Goal: Information Seeking & Learning: Learn about a topic

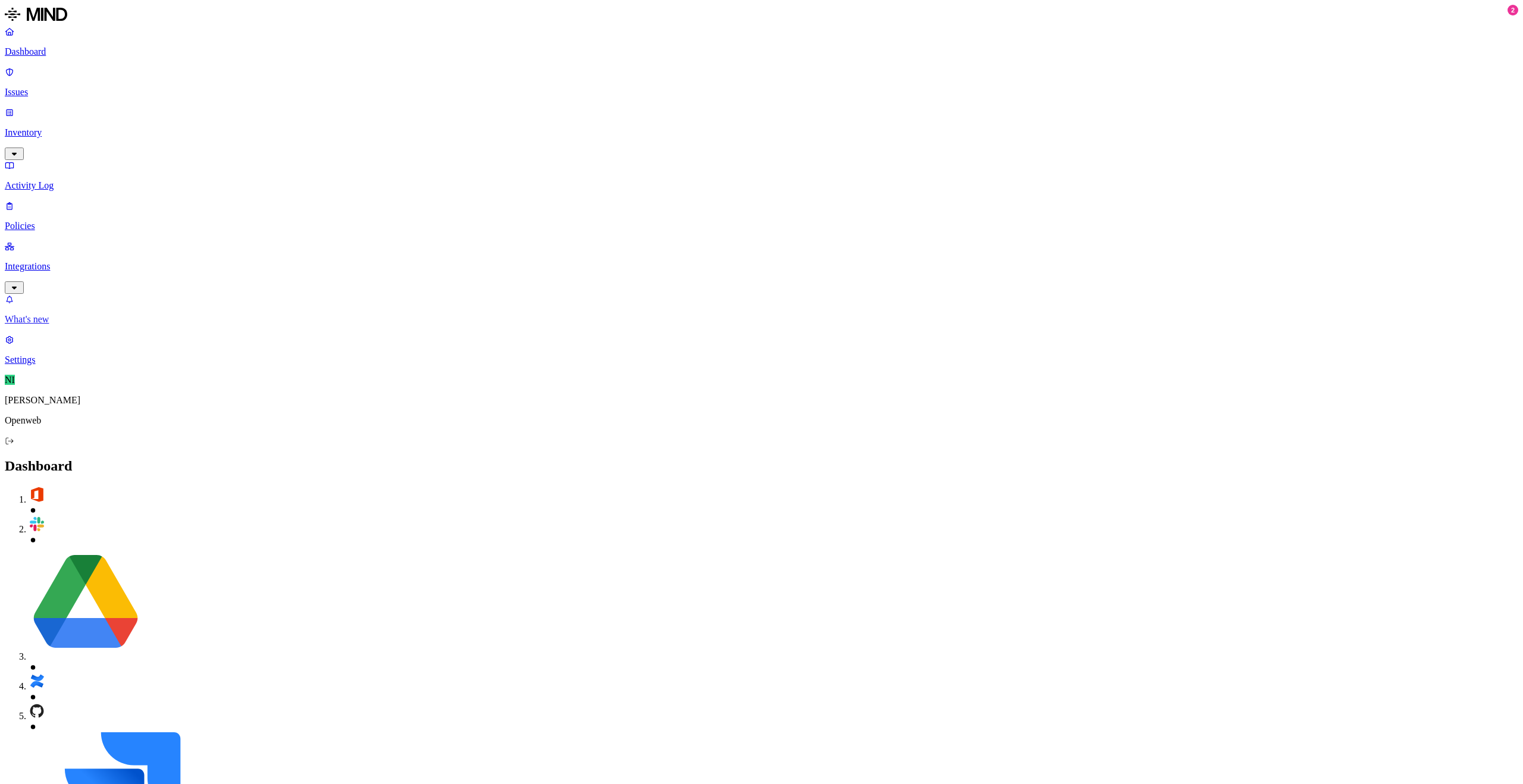
click at [60, 325] on p "What's new" at bounding box center [761, 320] width 1513 height 11
drag, startPoint x: 1327, startPoint y: 170, endPoint x: 1354, endPoint y: 169, distance: 27.0
drag, startPoint x: 1354, startPoint y: 172, endPoint x: 1369, endPoint y: 169, distance: 15.3
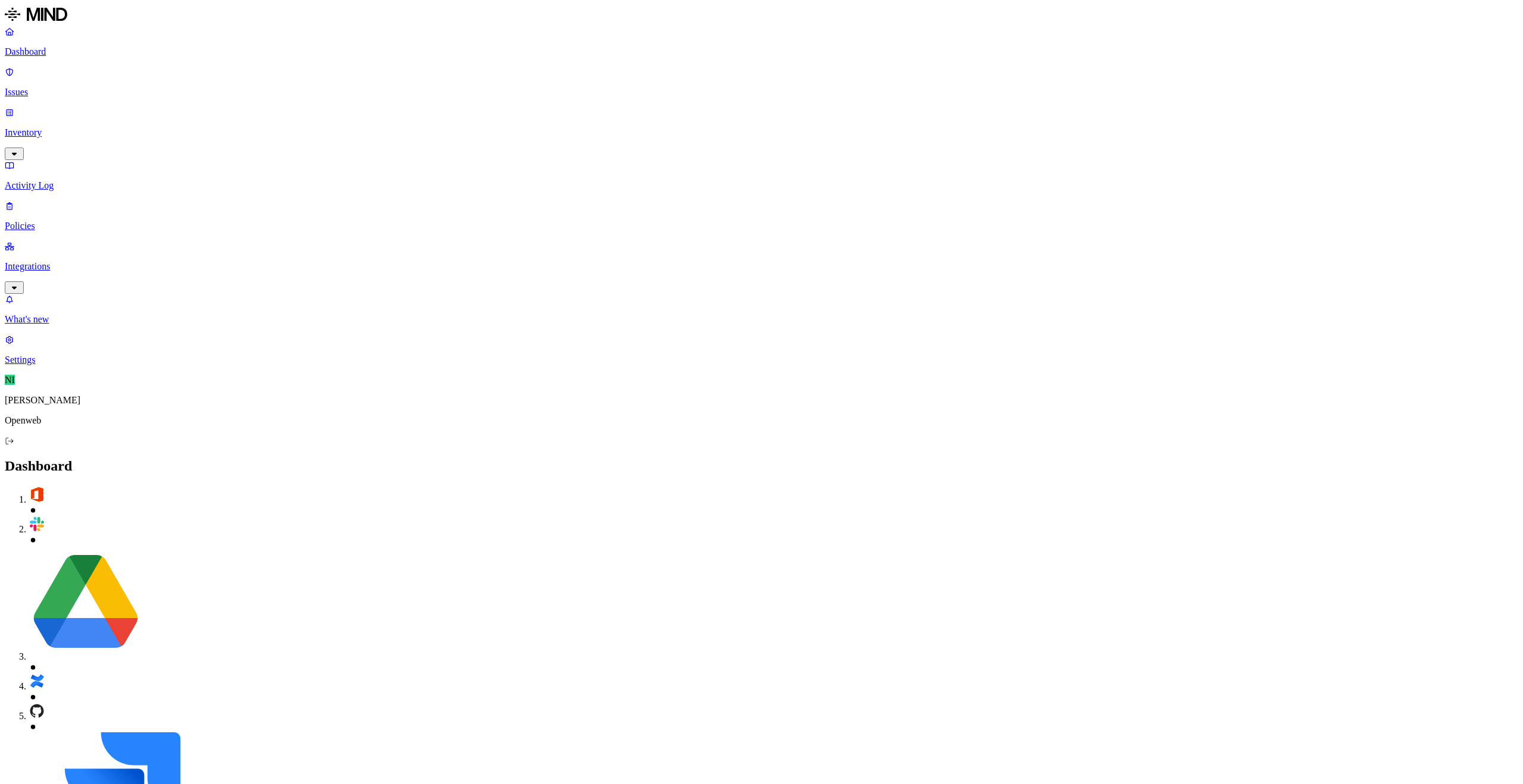
drag, startPoint x: 1370, startPoint y: 170, endPoint x: 1384, endPoint y: 173, distance: 14.3
drag, startPoint x: 1368, startPoint y: 175, endPoint x: 1396, endPoint y: 176, distance: 28.0
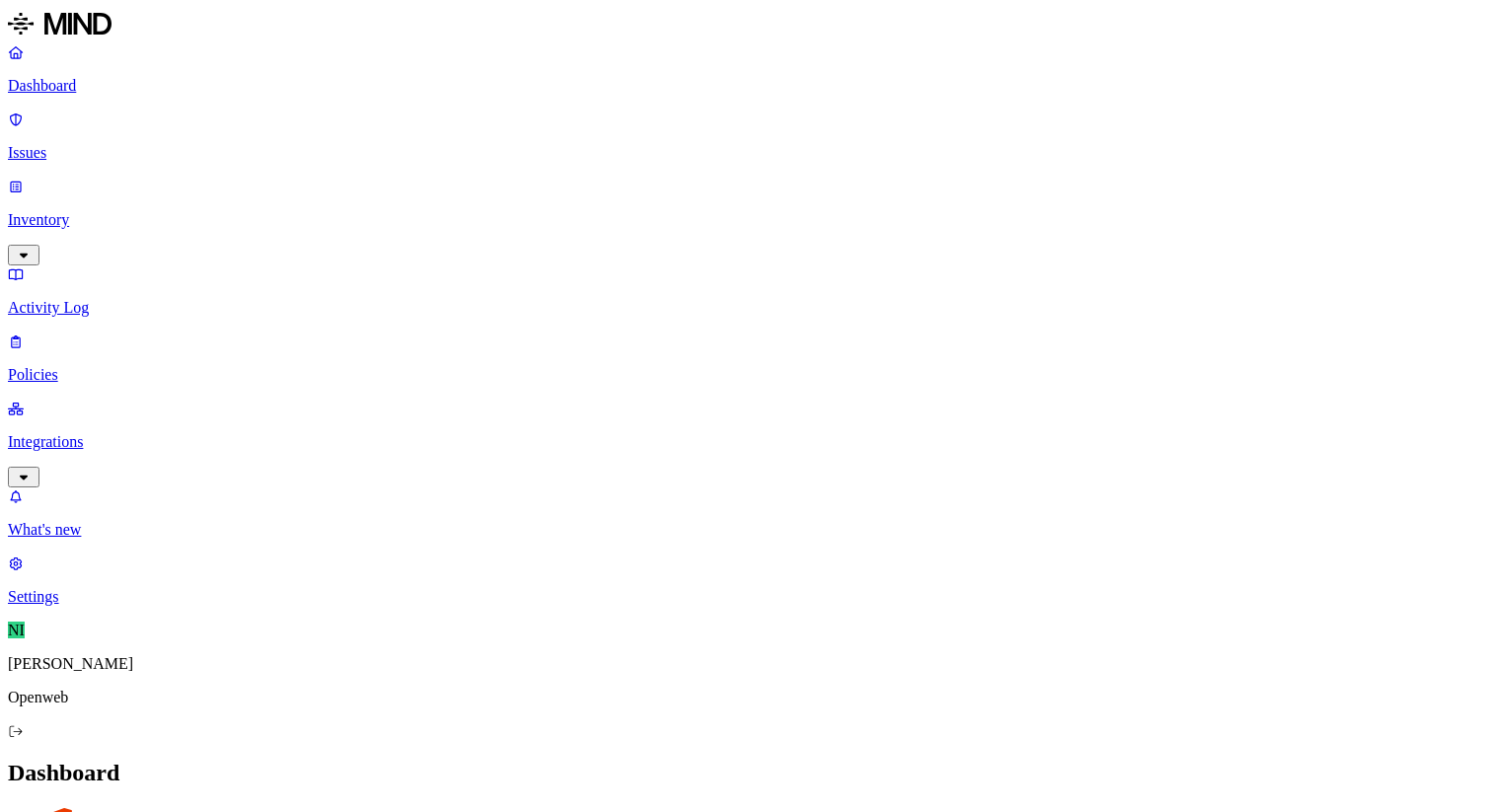
click at [73, 332] on link "Policies" at bounding box center [746, 358] width 1477 height 52
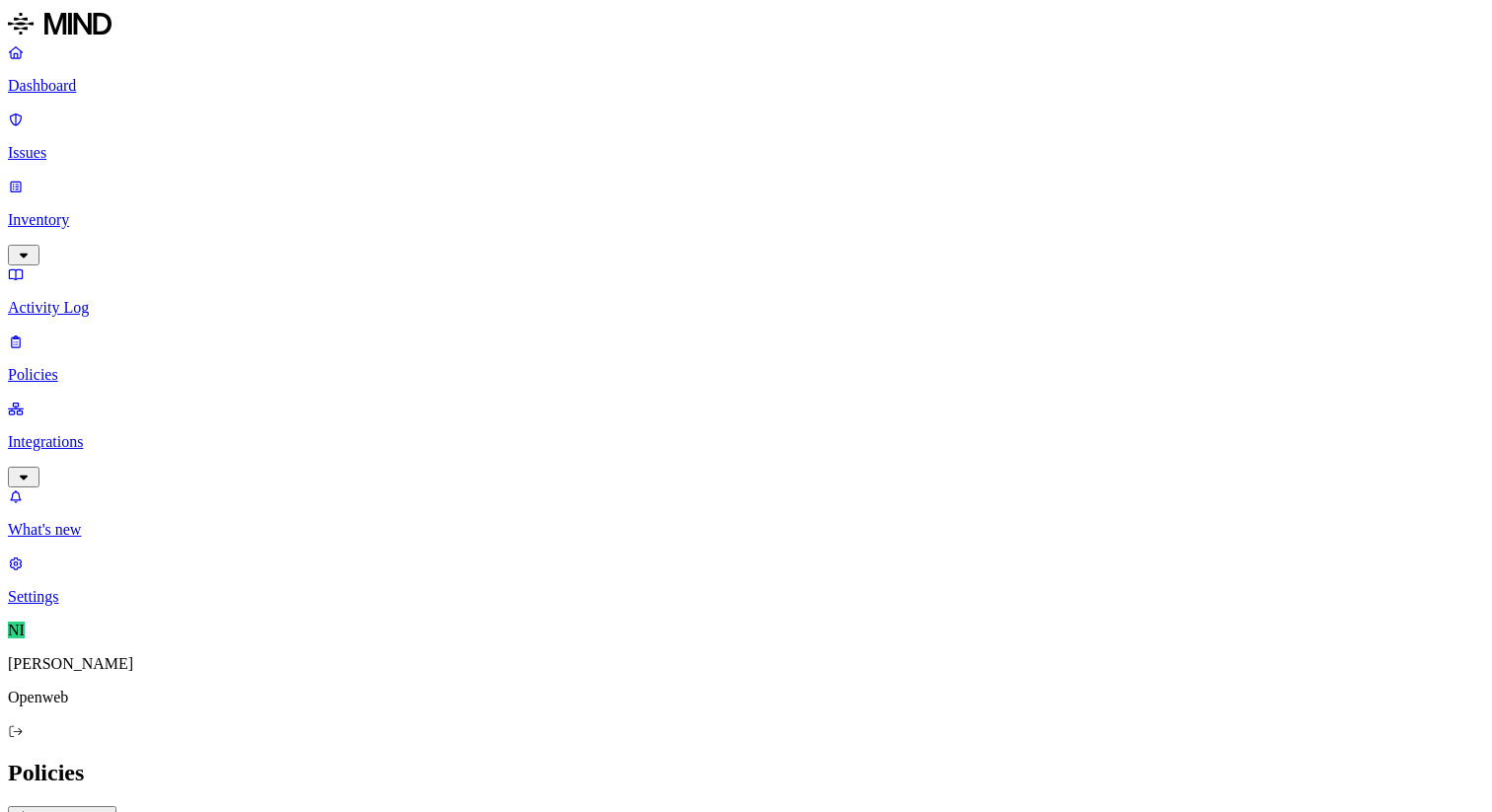
click at [116, 806] on button "Create Policy" at bounding box center [62, 816] width 108 height 21
click at [666, 549] on label "Groups" at bounding box center [643, 540] width 47 height 17
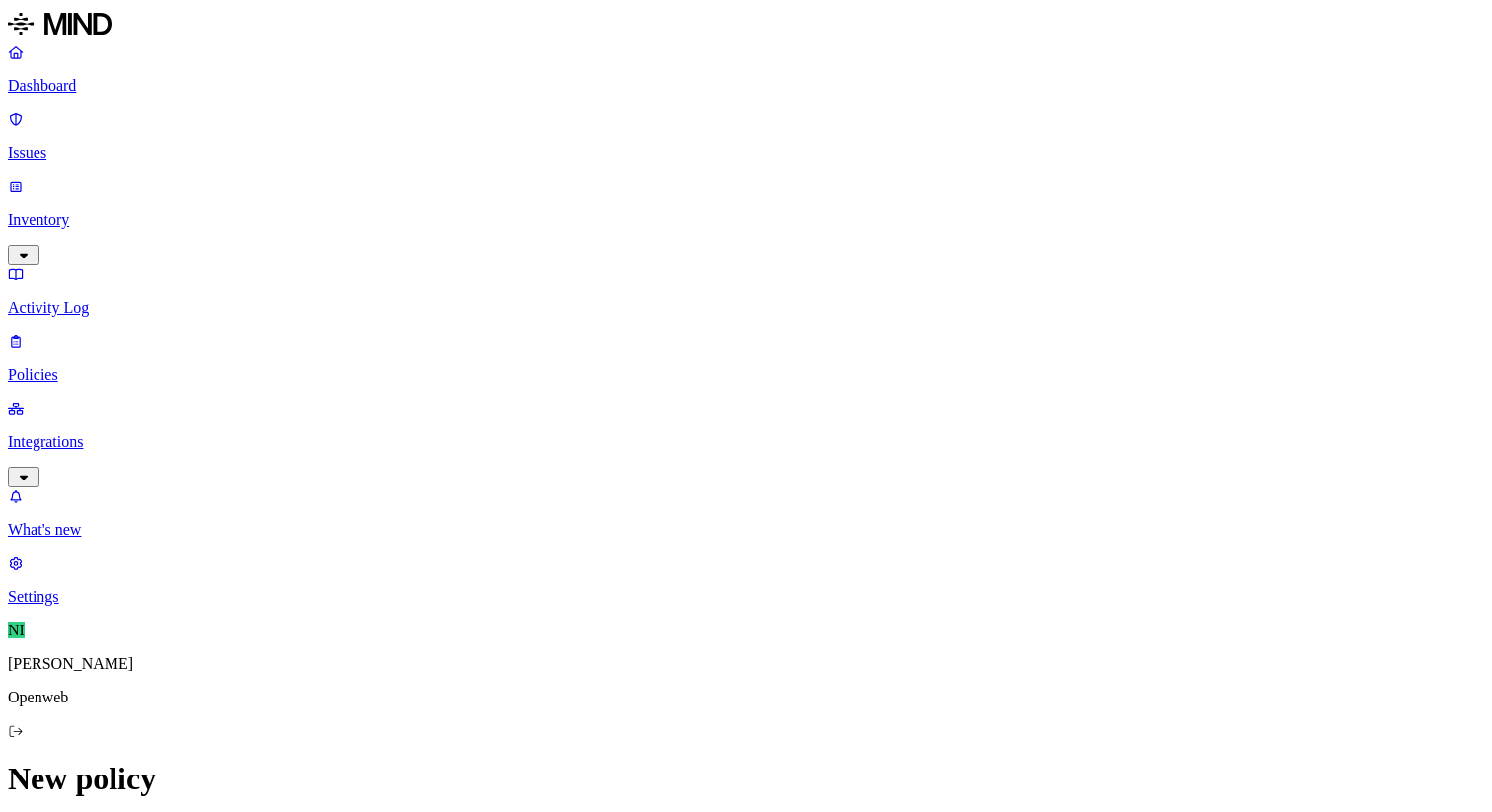
scroll to position [402, 0]
click at [666, 721] on label "Groups" at bounding box center [643, 712] width 47 height 17
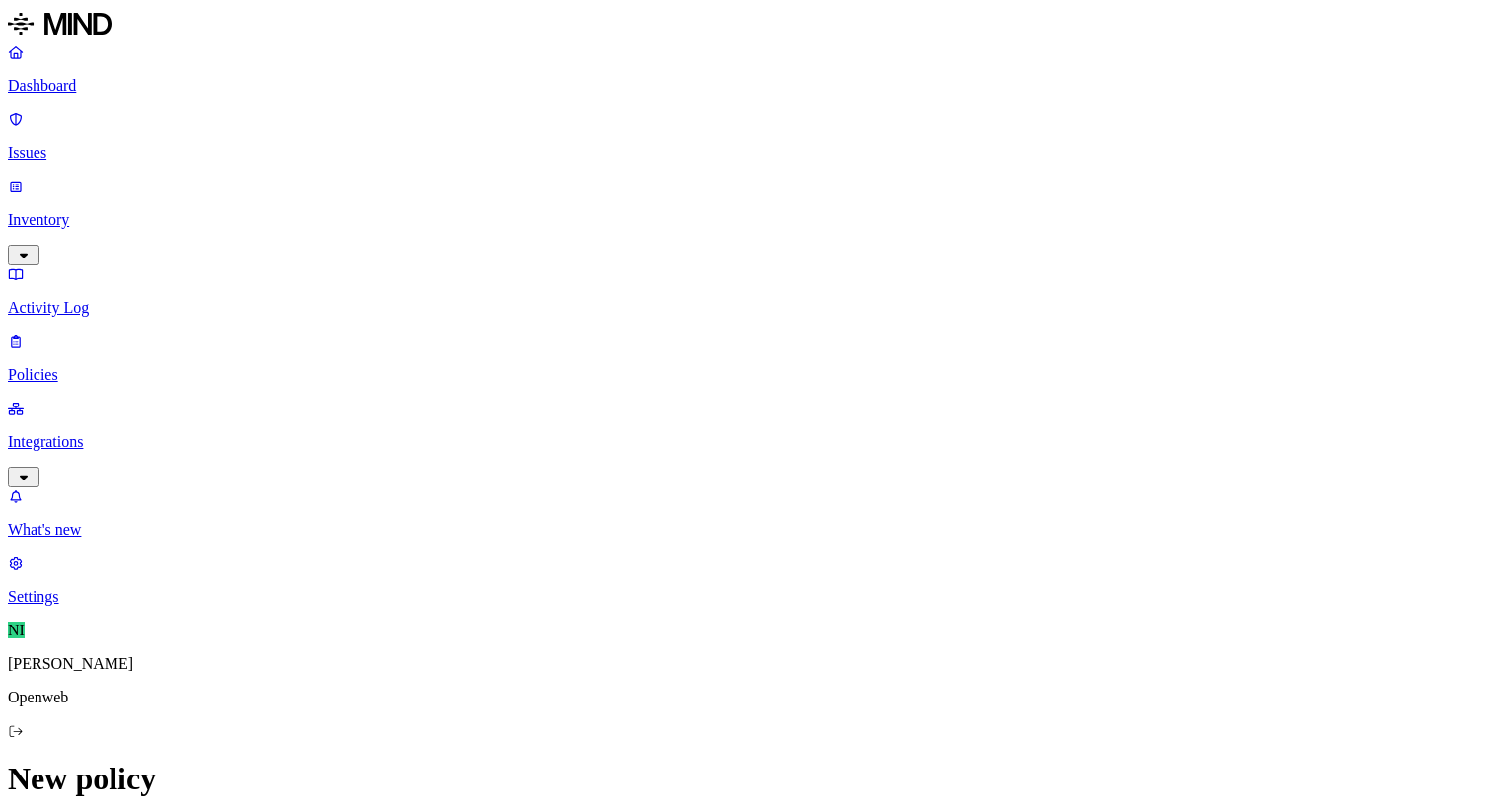
click at [113, 84] on p "Dashboard" at bounding box center [746, 86] width 1477 height 18
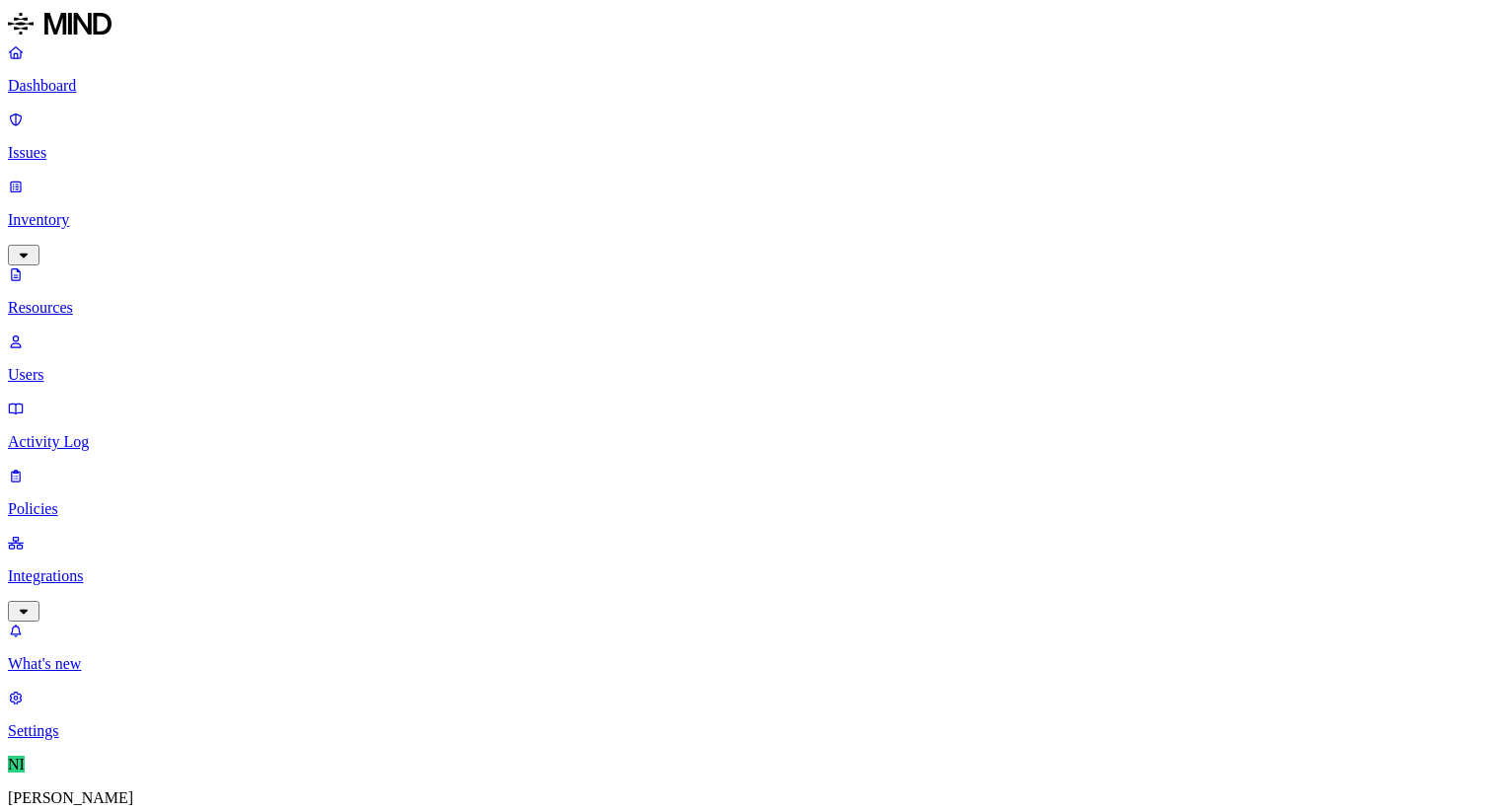
click at [83, 144] on p "Issues" at bounding box center [746, 153] width 1477 height 18
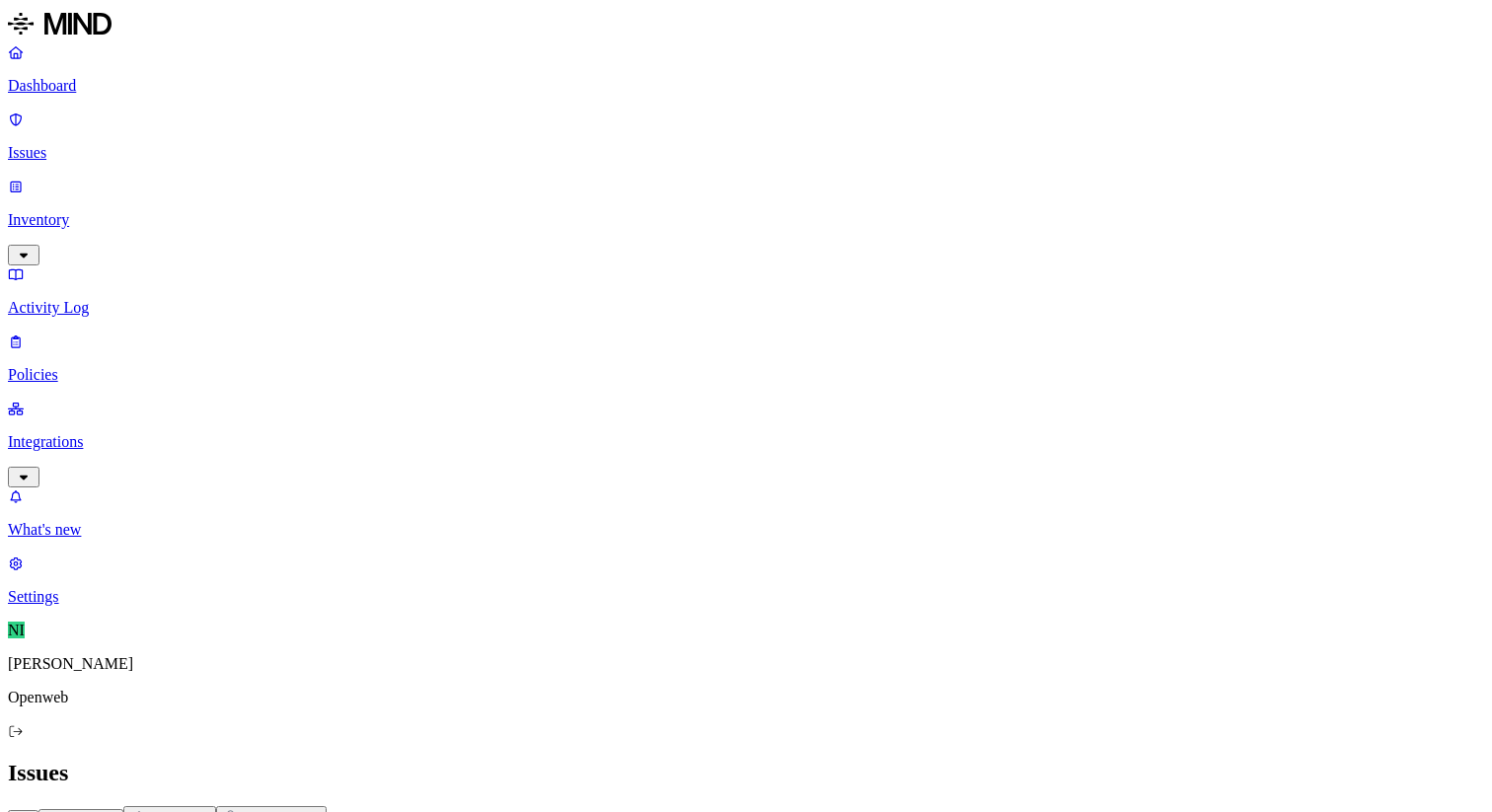
click at [129, 78] on p "Dashboard" at bounding box center [746, 86] width 1477 height 18
click at [142, 211] on div "Dashboard Issues Inventory Activity Log Policies Integrations" at bounding box center [746, 266] width 1477 height 444
click at [149, 366] on p "Policies" at bounding box center [746, 375] width 1477 height 18
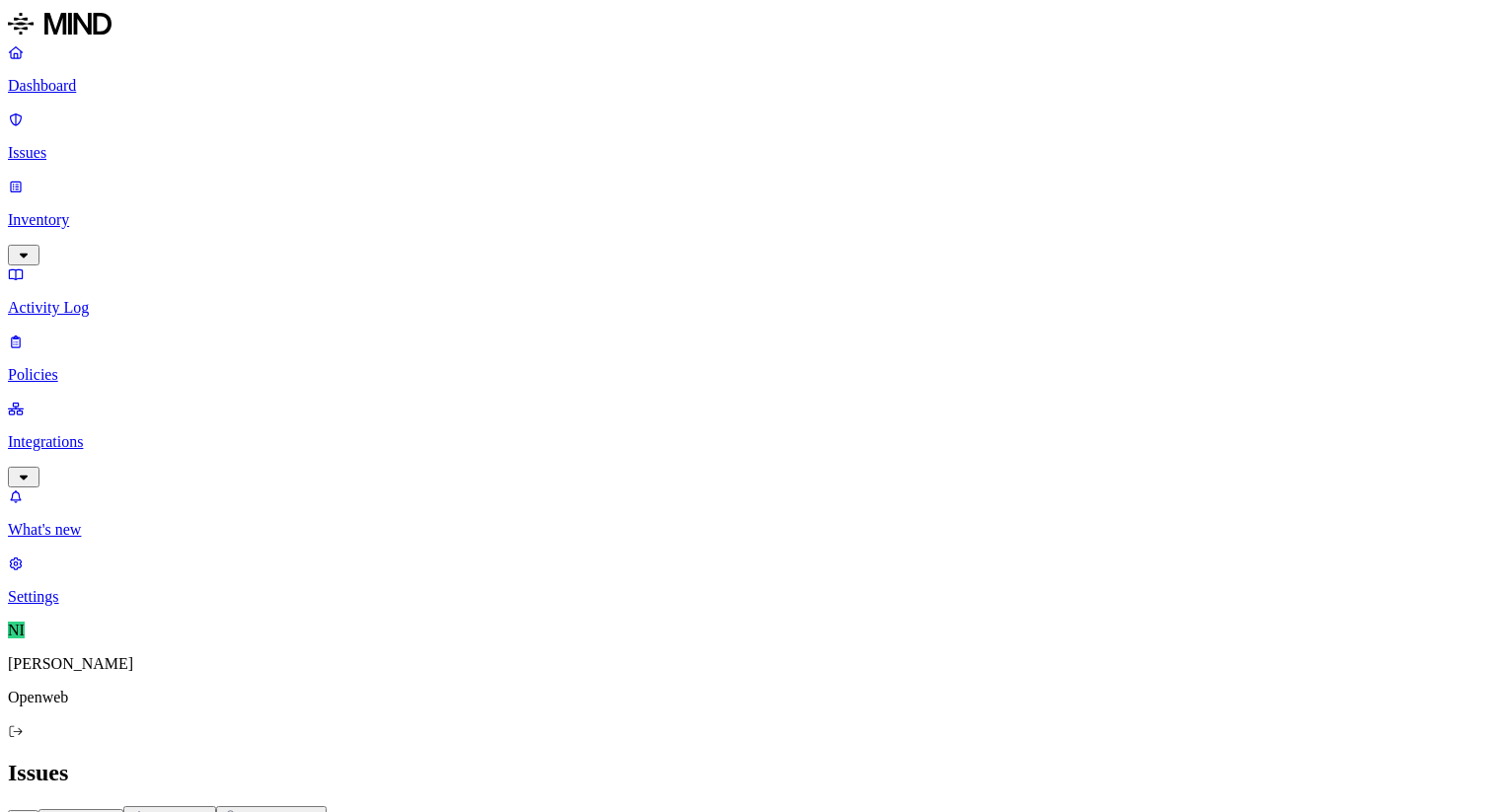
click at [959, 806] on div "All Exposure Exfiltration Insider threat" at bounding box center [746, 818] width 1477 height 25
click at [728, 188] on div "Last 7 days" at bounding box center [791, 180] width 192 height 18
click at [108, 87] on p "Dashboard" at bounding box center [746, 86] width 1477 height 18
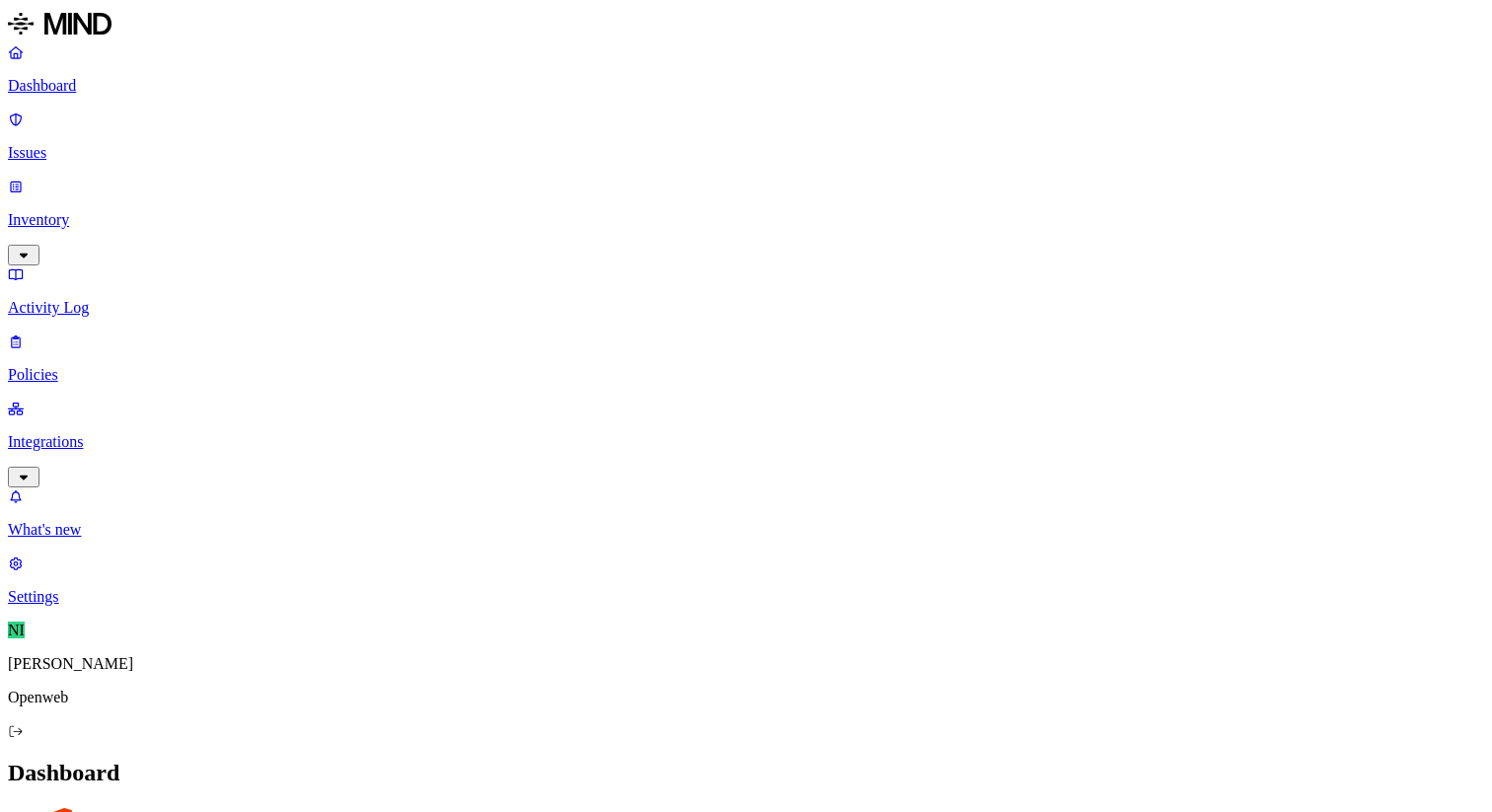
scroll to position [175, 0]
drag, startPoint x: 534, startPoint y: 579, endPoint x: 608, endPoint y: 579, distance: 74.0
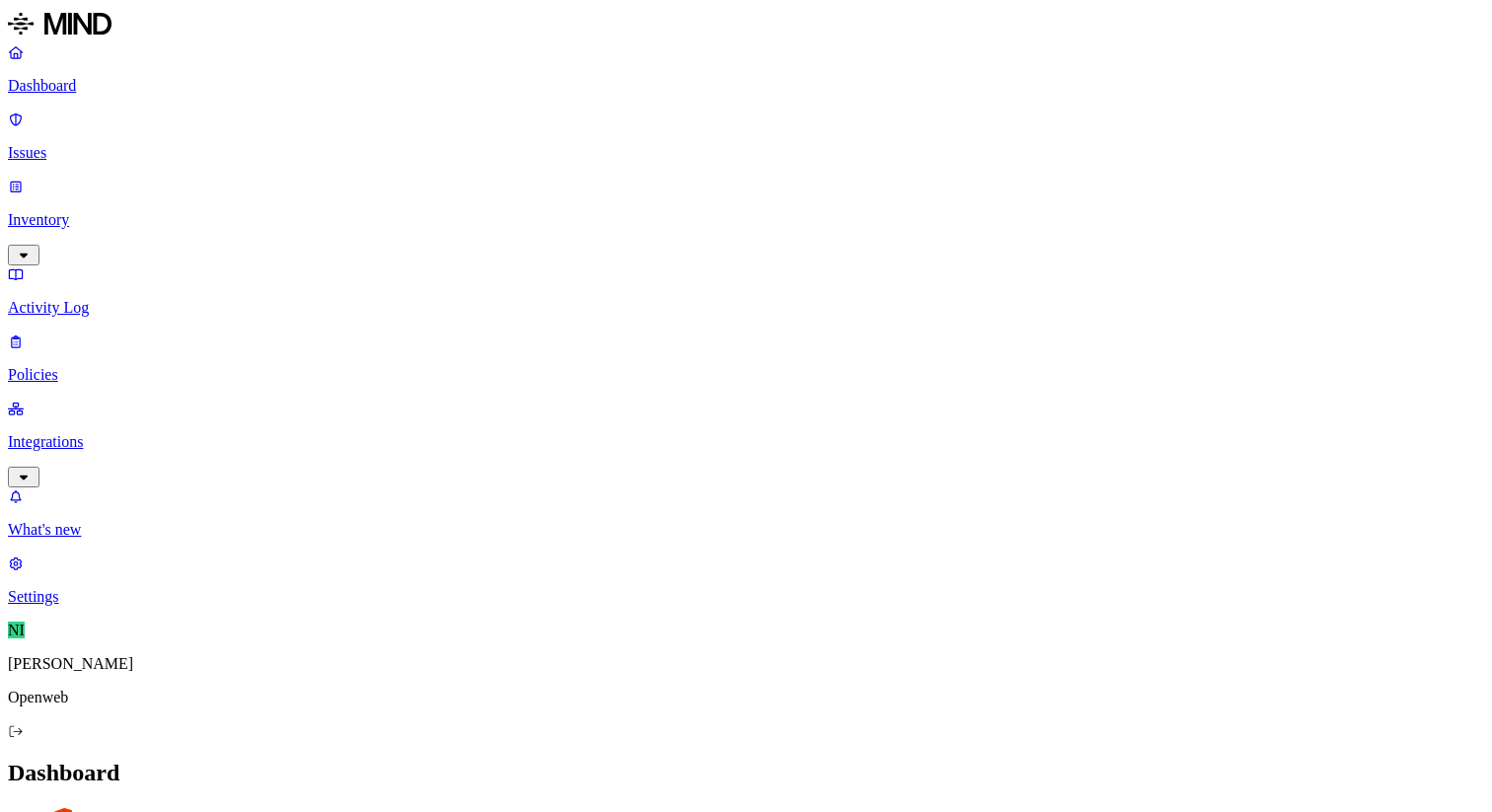
drag, startPoint x: 1157, startPoint y: 295, endPoint x: 1228, endPoint y: 294, distance: 71.0
drag, startPoint x: 1228, startPoint y: 294, endPoint x: 1274, endPoint y: 294, distance: 46.0
drag, startPoint x: 1274, startPoint y: 294, endPoint x: 1326, endPoint y: 294, distance: 52.0
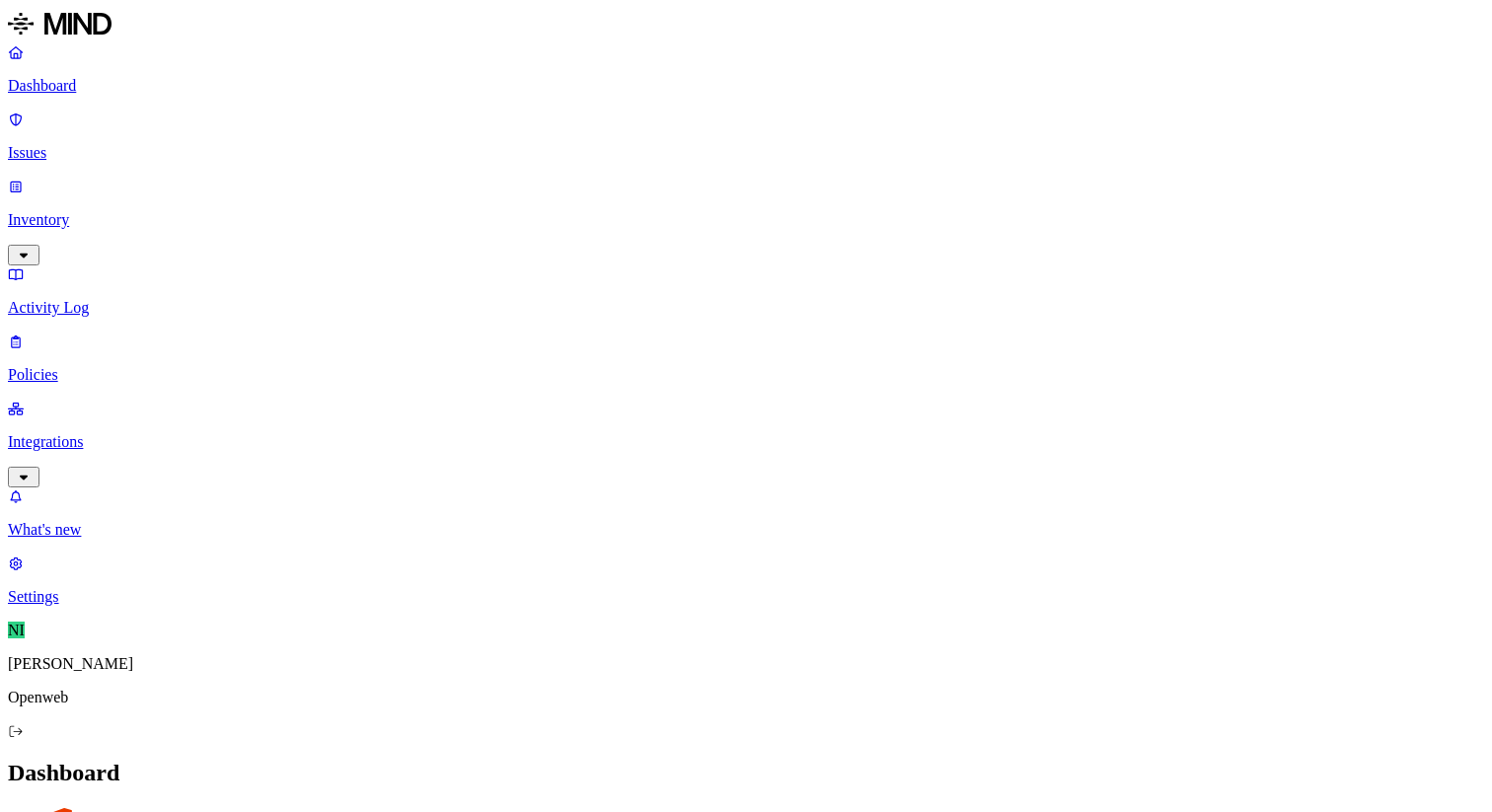
drag, startPoint x: 1323, startPoint y: 290, endPoint x: 1110, endPoint y: 296, distance: 213.1
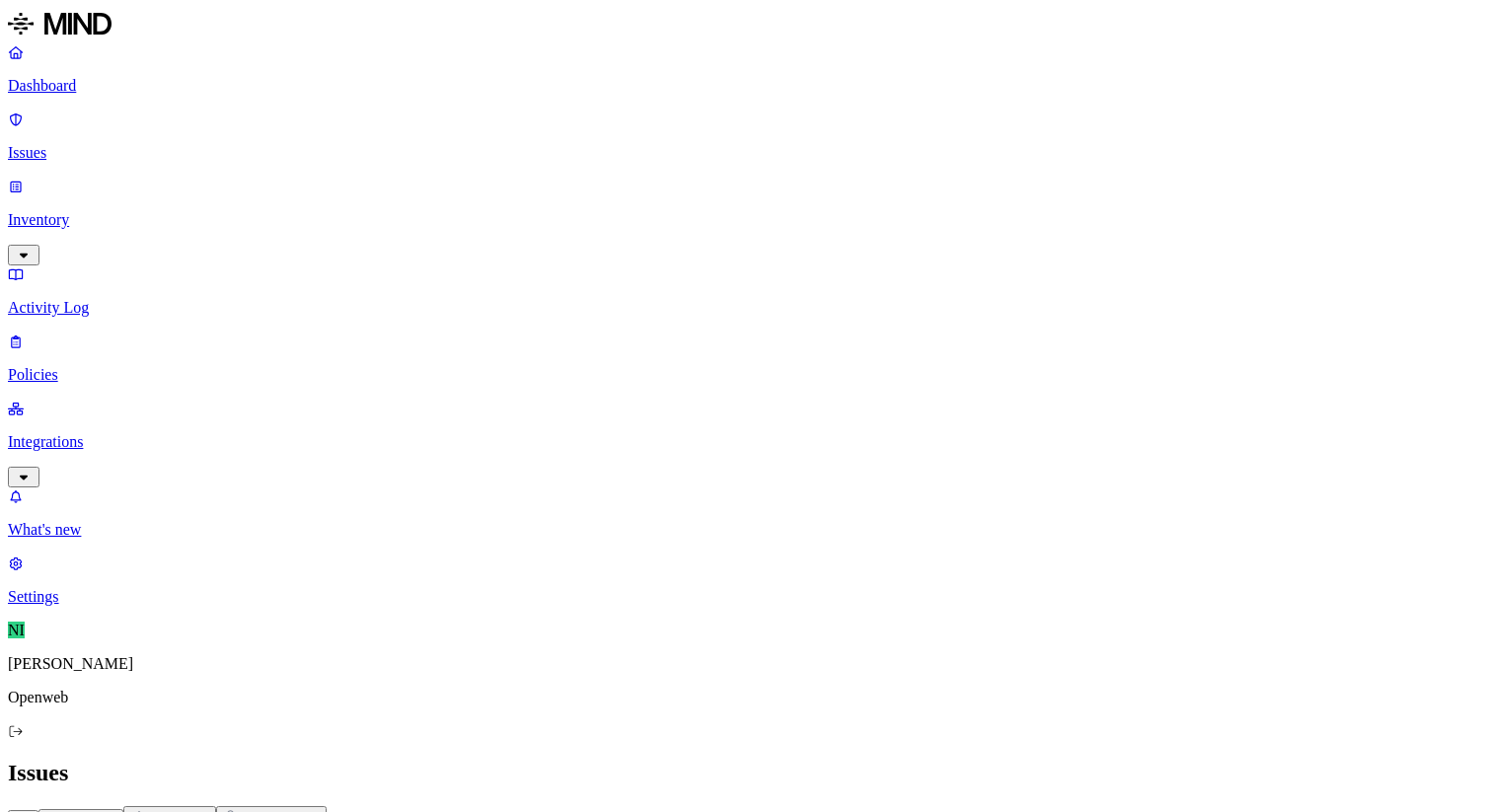
click at [31, 813] on span "All" at bounding box center [23, 820] width 15 height 15
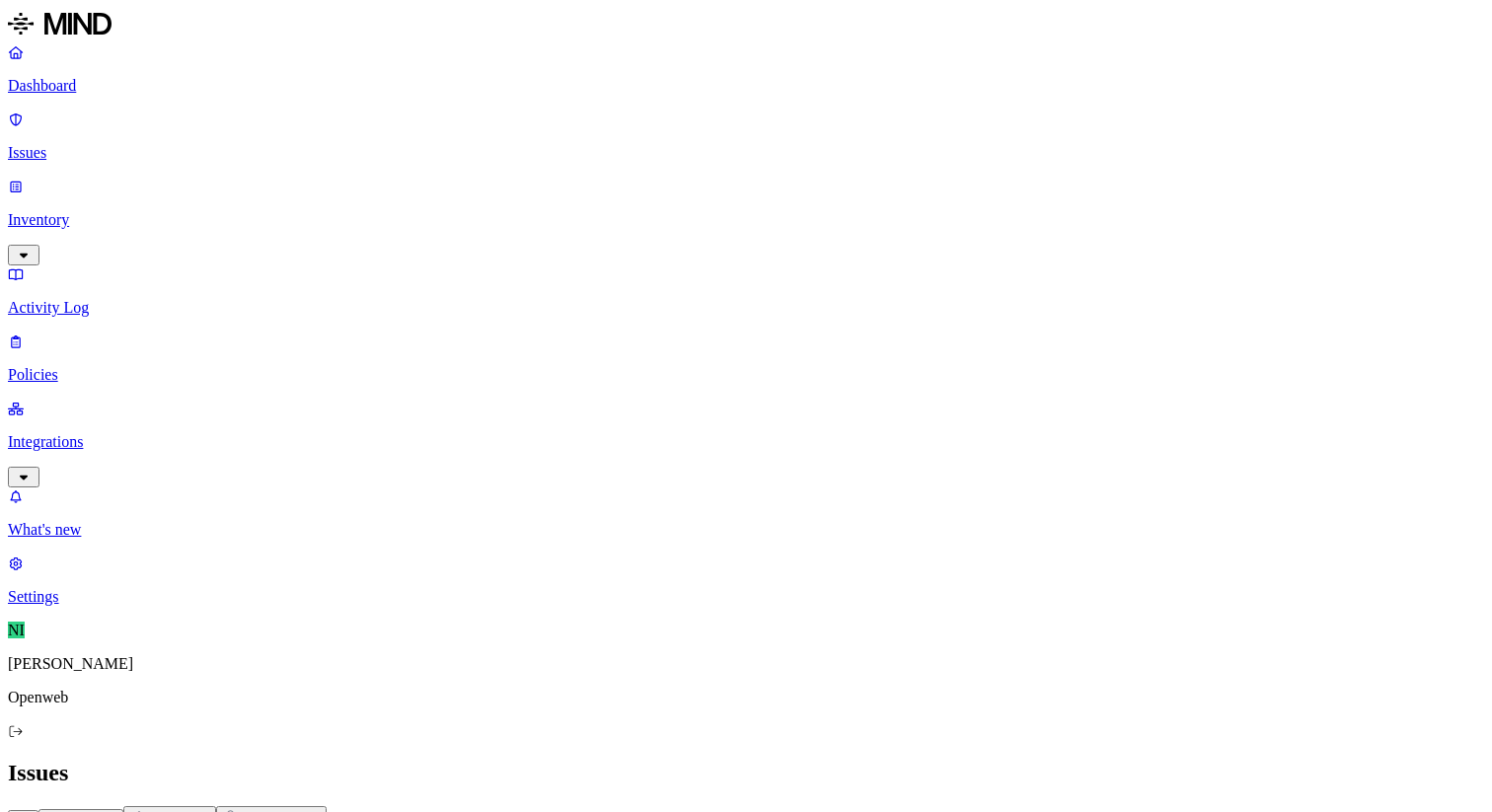
click at [119, 433] on p "Integrations" at bounding box center [746, 442] width 1477 height 18
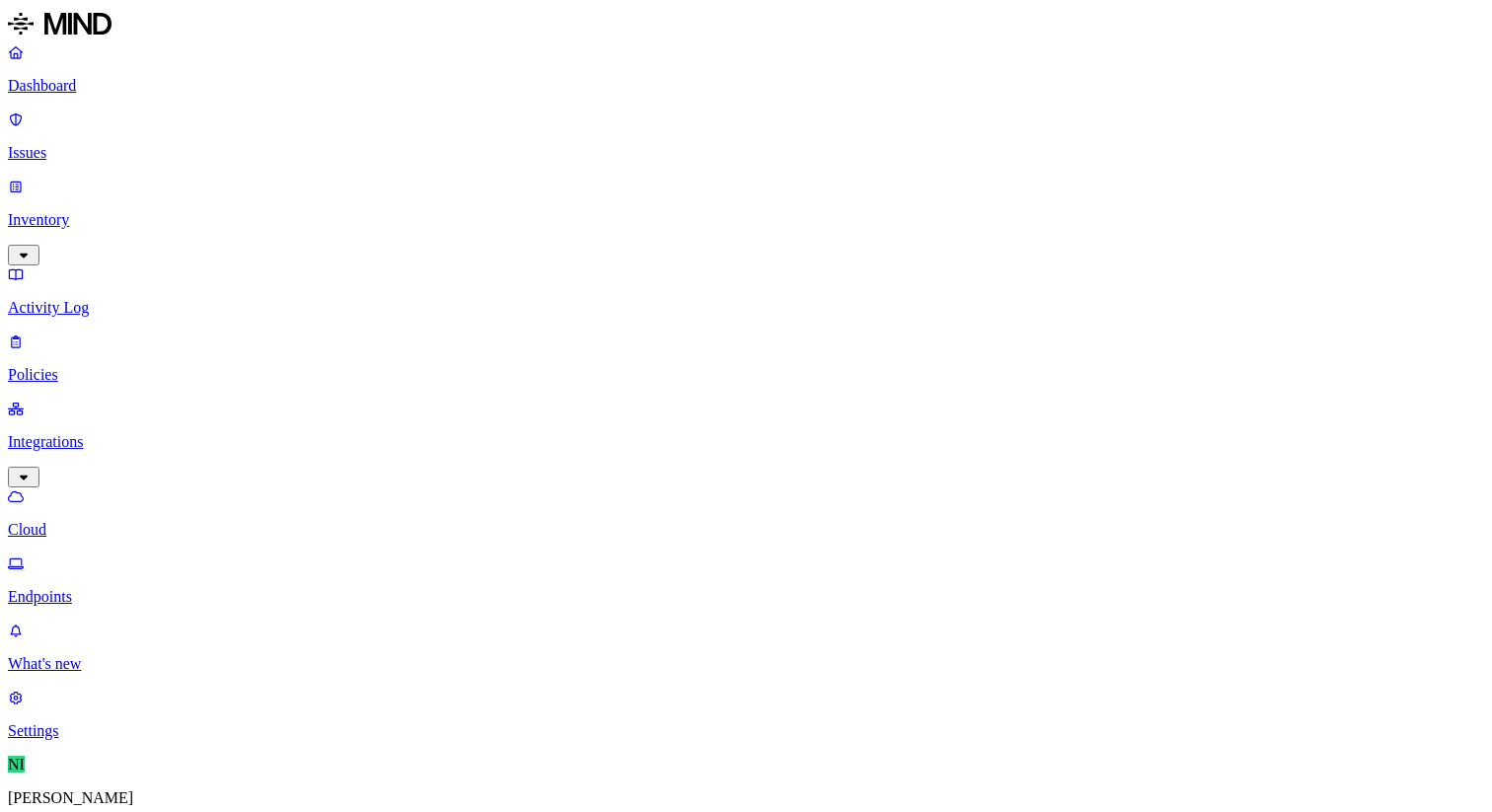
click at [110, 133] on link "Issues" at bounding box center [746, 136] width 1477 height 52
click at [124, 87] on p "Dashboard" at bounding box center [746, 86] width 1477 height 18
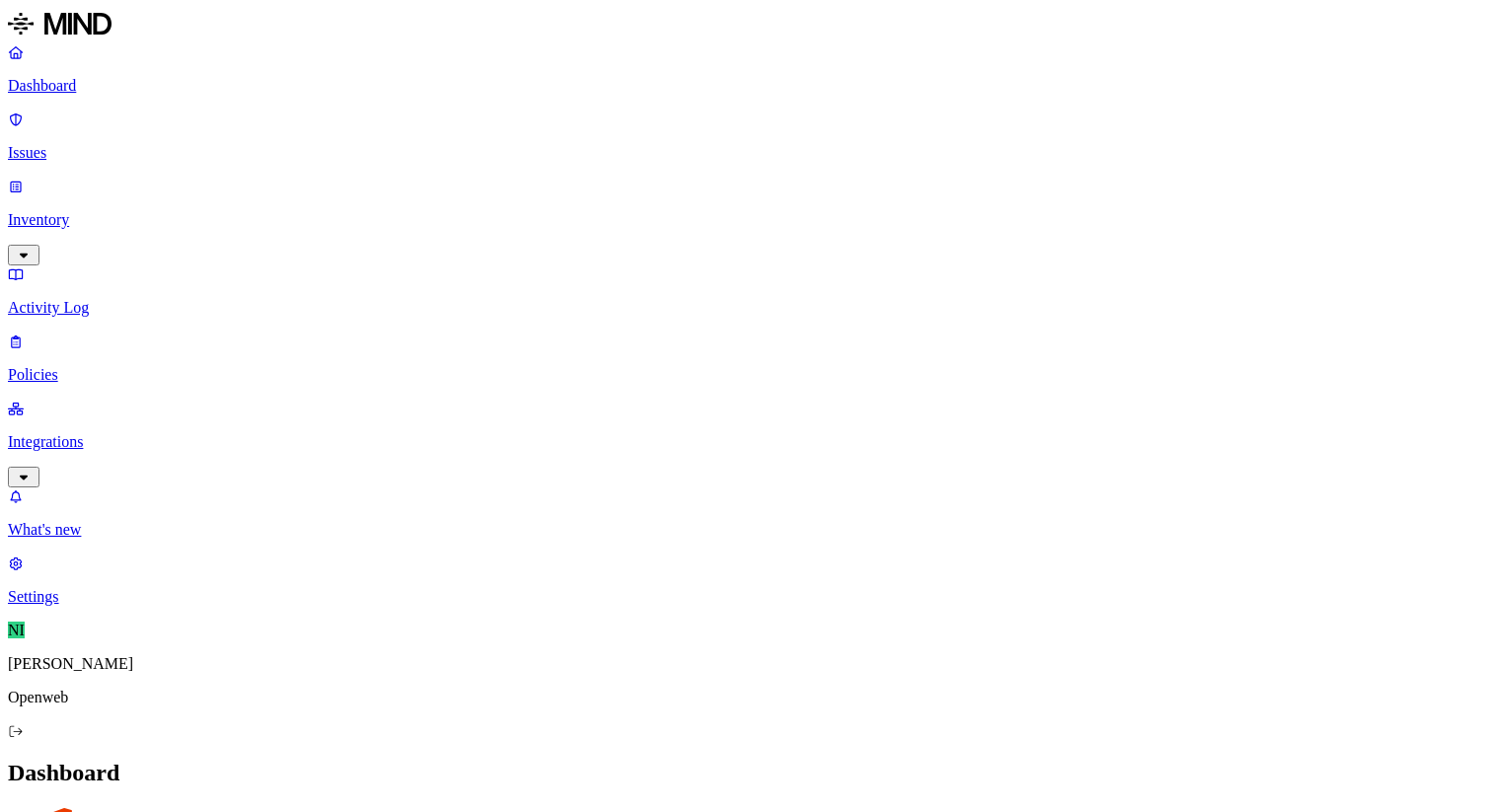
click at [88, 133] on link "Issues" at bounding box center [746, 136] width 1477 height 52
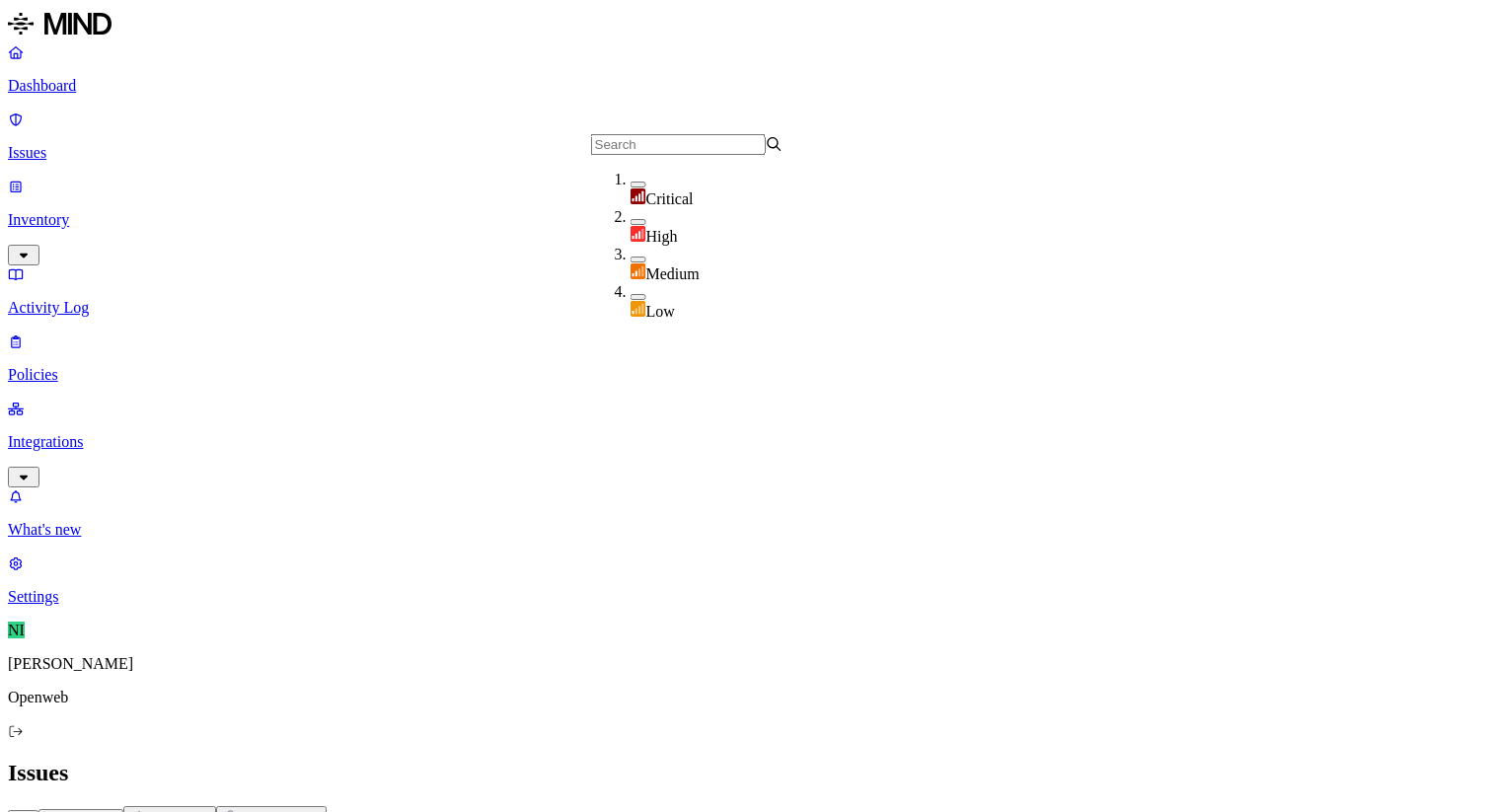
click at [640, 229] on img at bounding box center [639, 234] width 16 height 16
click at [760, 760] on h2 "Issues" at bounding box center [746, 773] width 1477 height 27
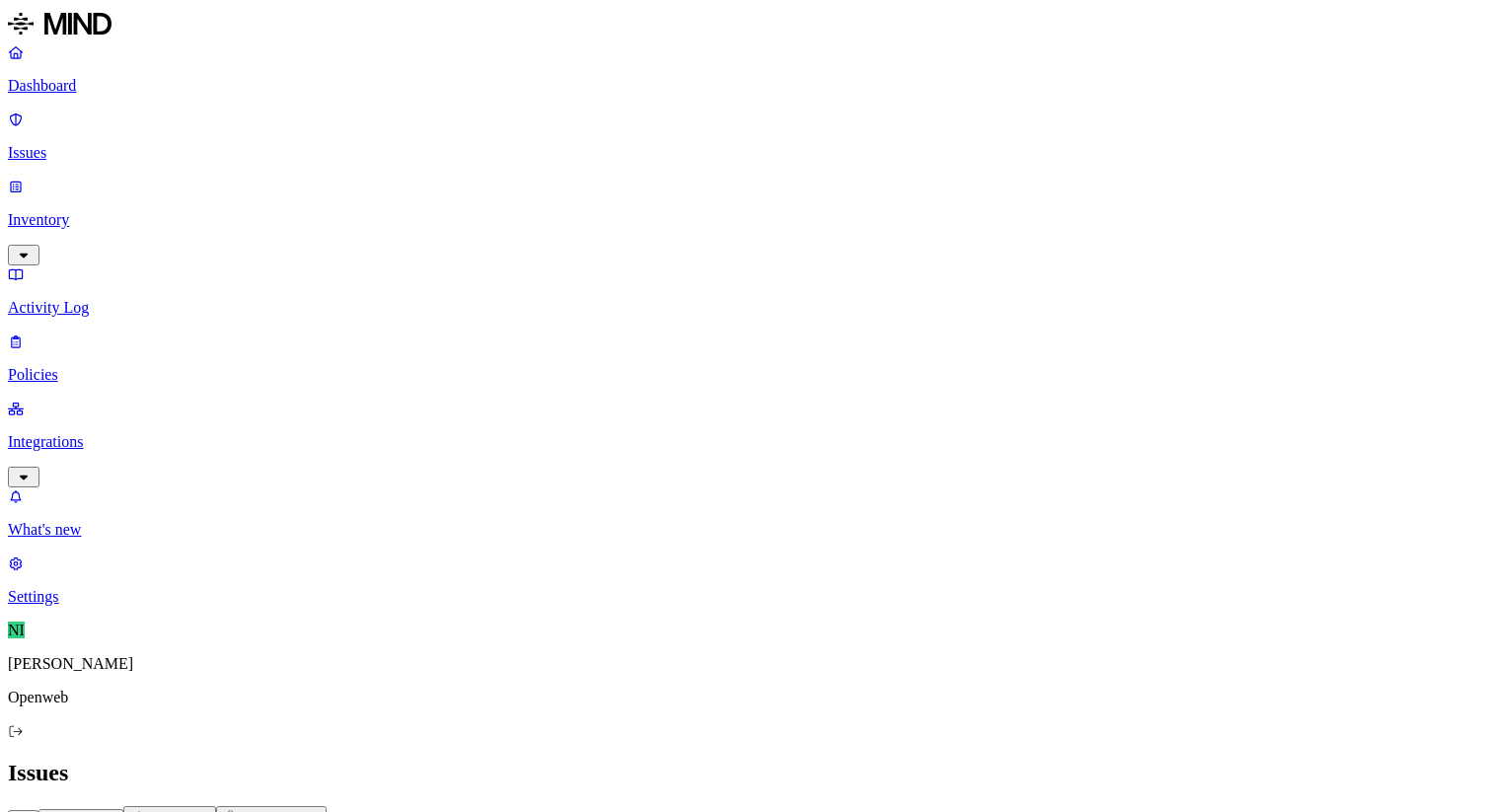
click at [769, 760] on h2 "Issues" at bounding box center [746, 773] width 1477 height 27
click at [760, 806] on div "All Exposure Exfiltration Insider threat" at bounding box center [746, 818] width 1477 height 25
click at [757, 187] on span "Cloud" at bounding box center [776, 179] width 39 height 17
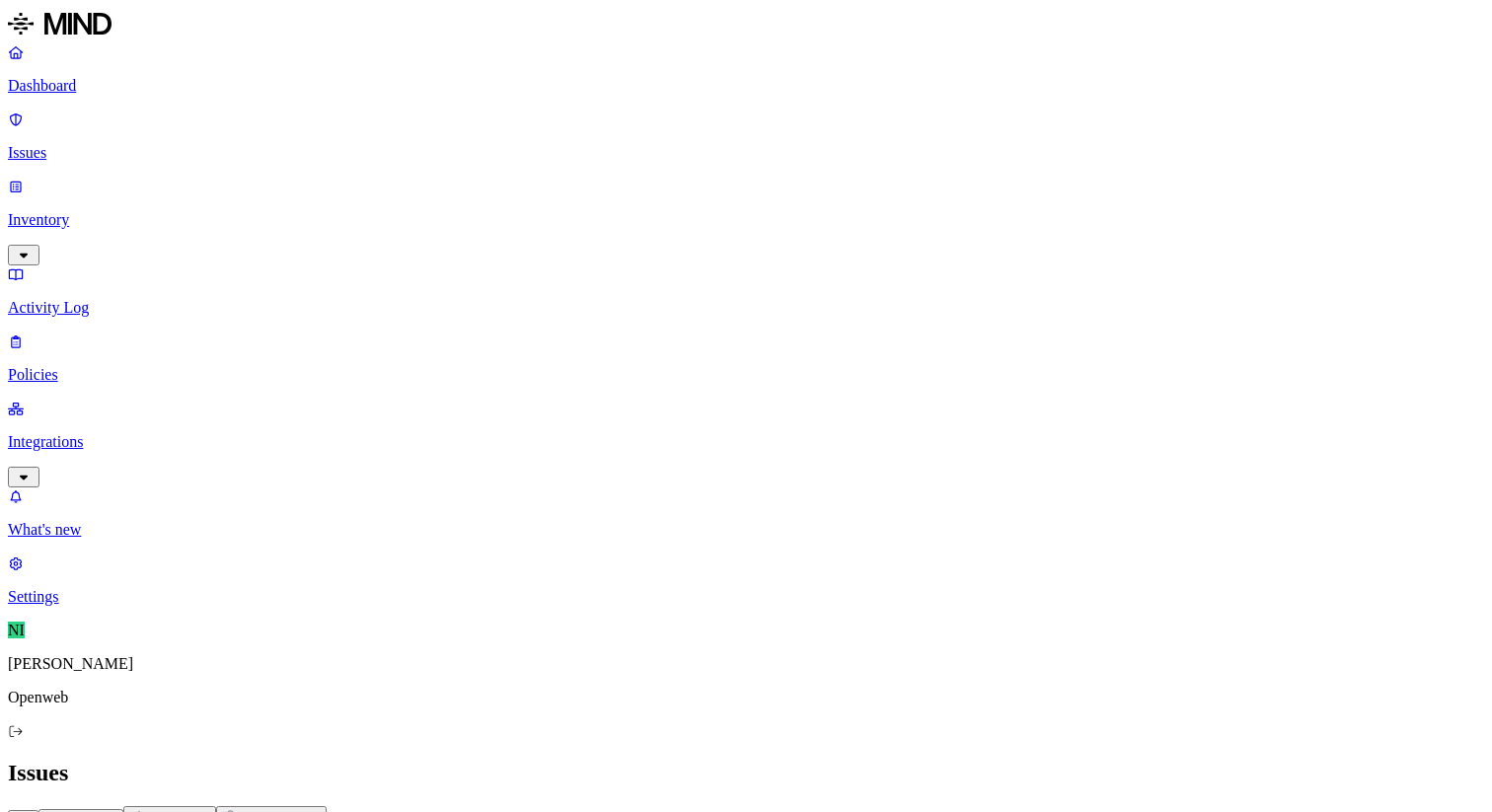
click at [170, 469] on nav "Dashboard Issues Inventory Activity Log Policies Integrations What's new 2 Sett…" at bounding box center [746, 324] width 1477 height 562
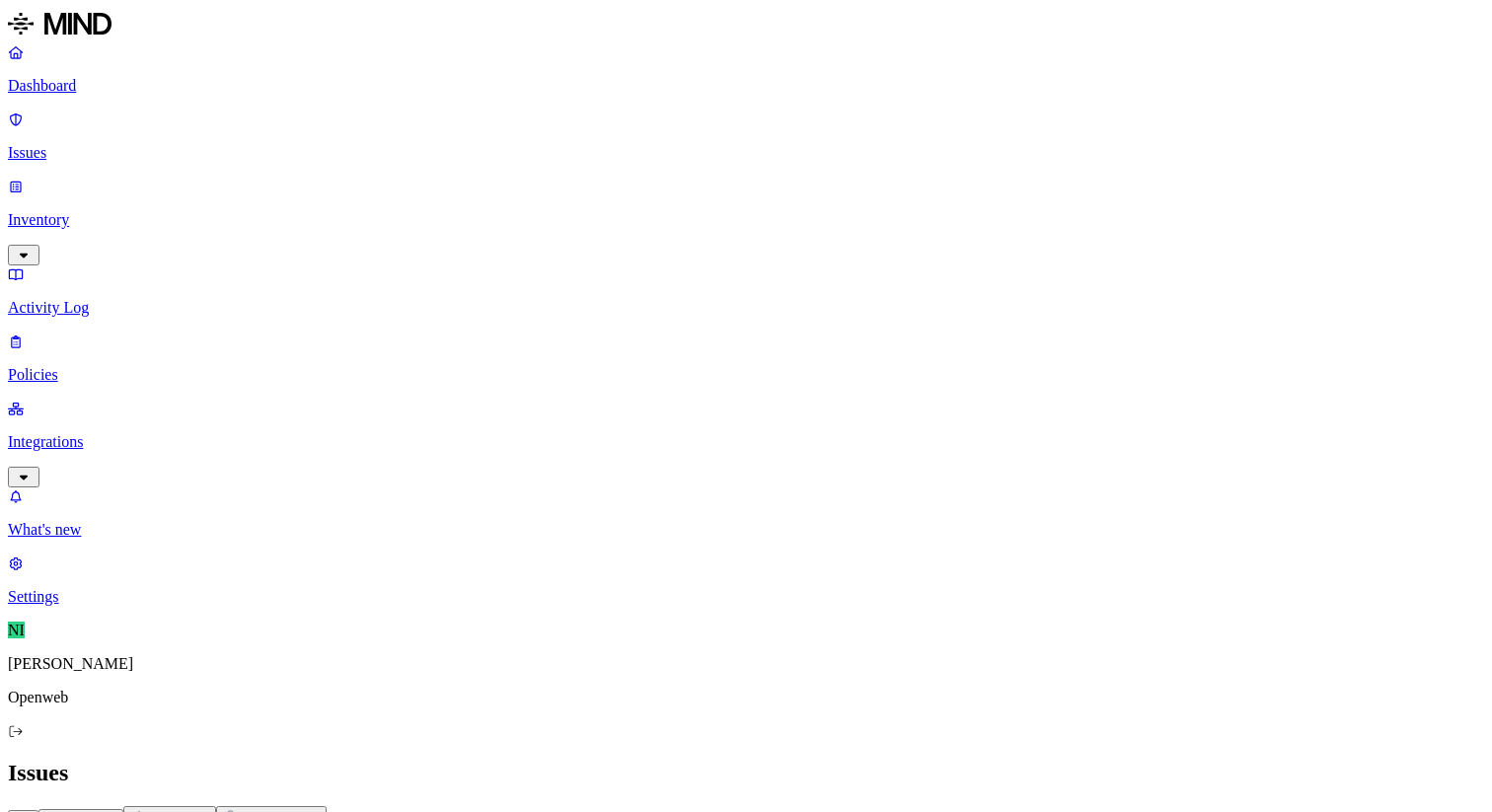
click at [764, 173] on div "All" at bounding box center [800, 164] width 192 height 18
click at [113, 95] on p "Dashboard" at bounding box center [746, 86] width 1477 height 18
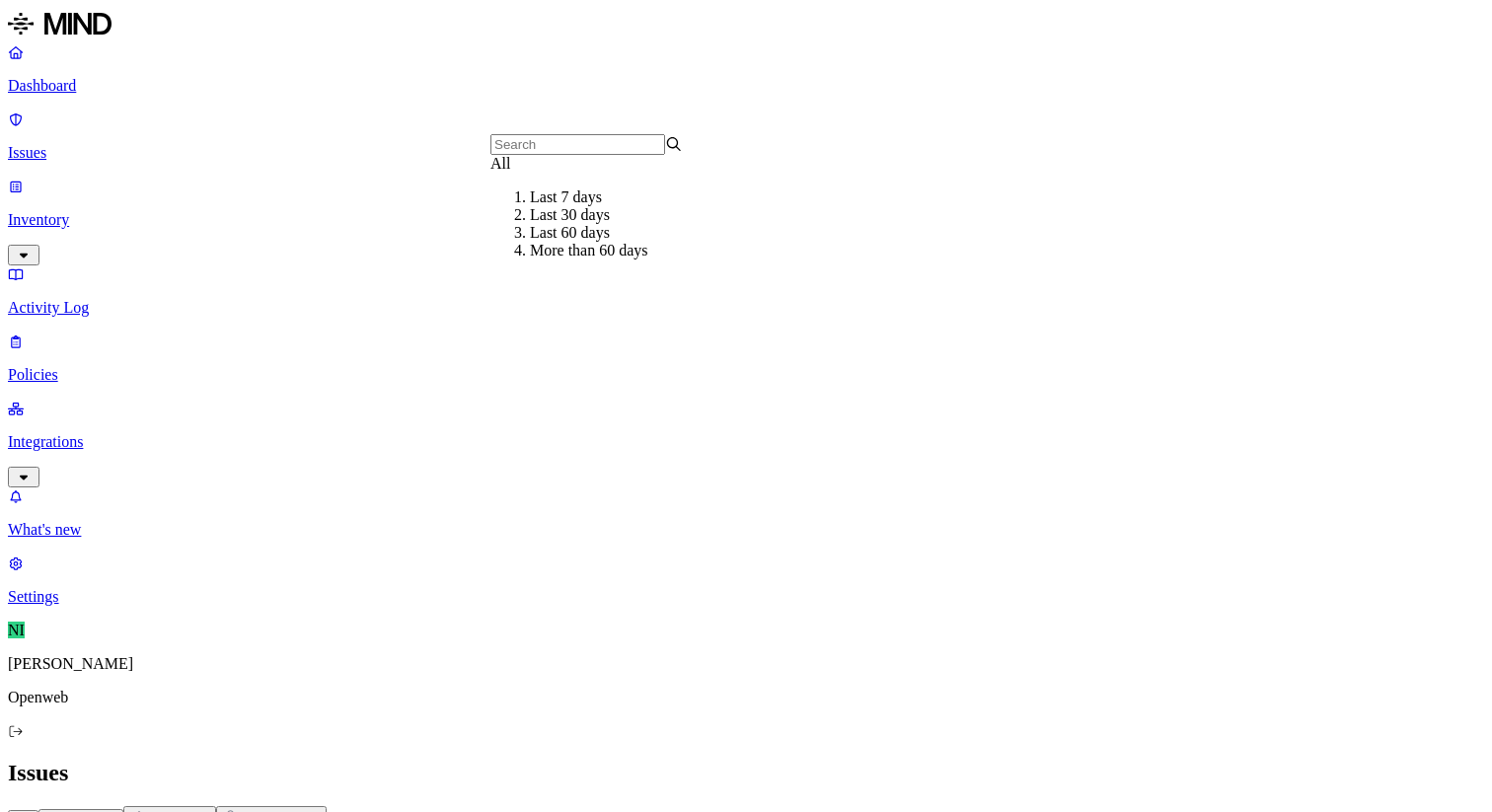
click at [572, 173] on div "All" at bounding box center [586, 164] width 192 height 18
click at [129, 92] on p "Dashboard" at bounding box center [746, 86] width 1477 height 18
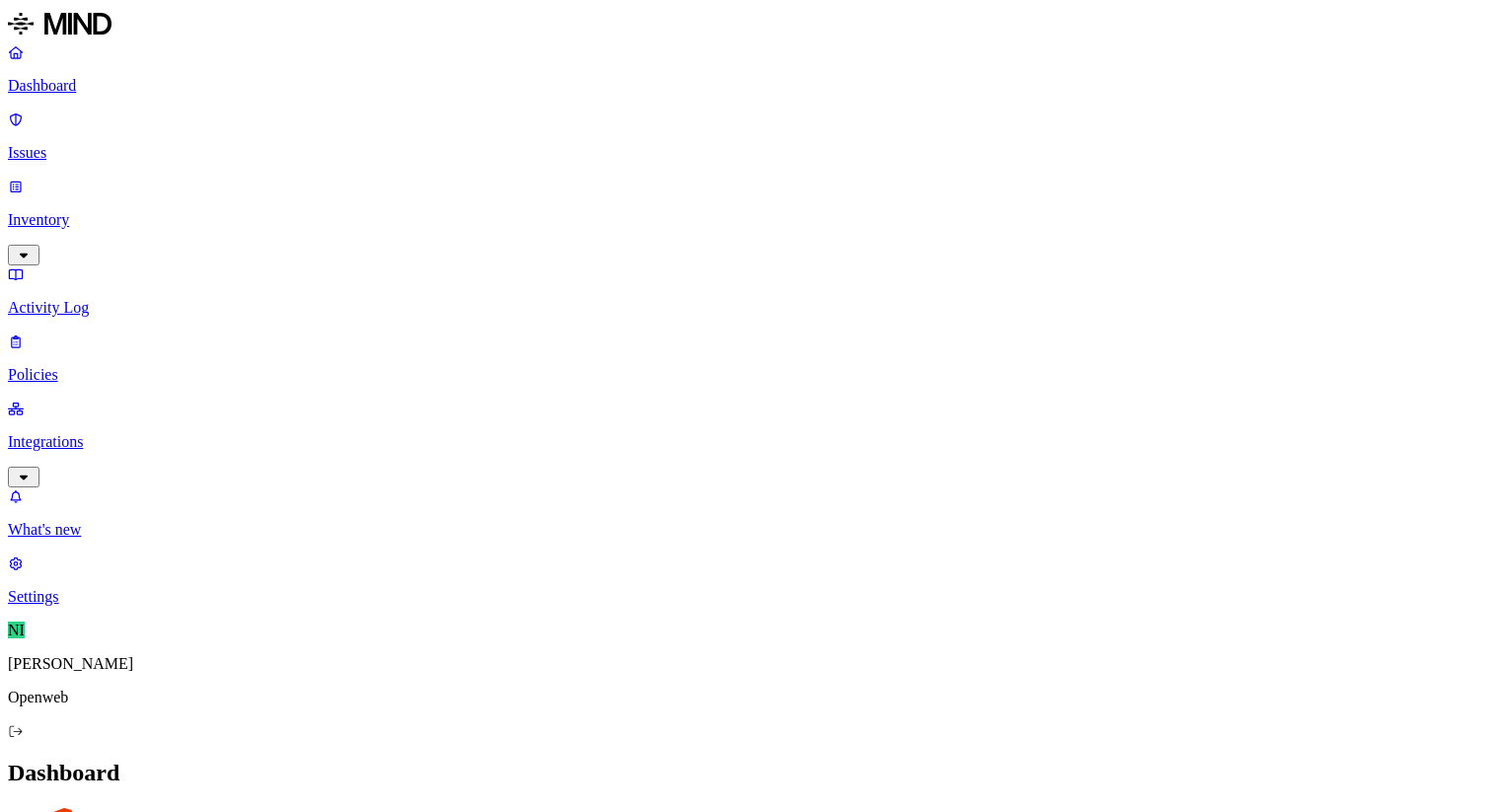
scroll to position [17, 0]
click at [104, 211] on p "Inventory" at bounding box center [746, 220] width 1477 height 18
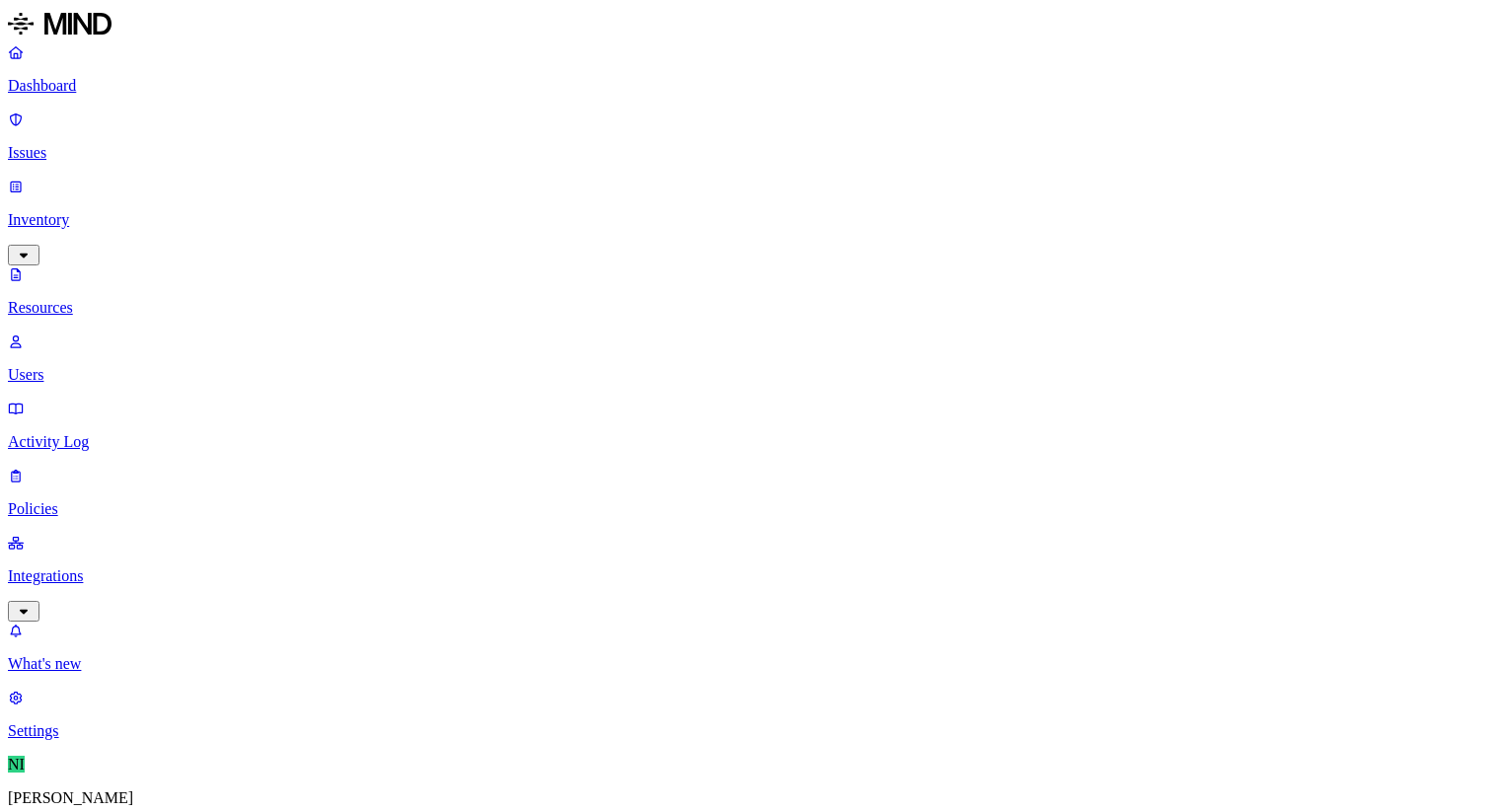
click at [113, 501] on p "Policies" at bounding box center [746, 509] width 1477 height 18
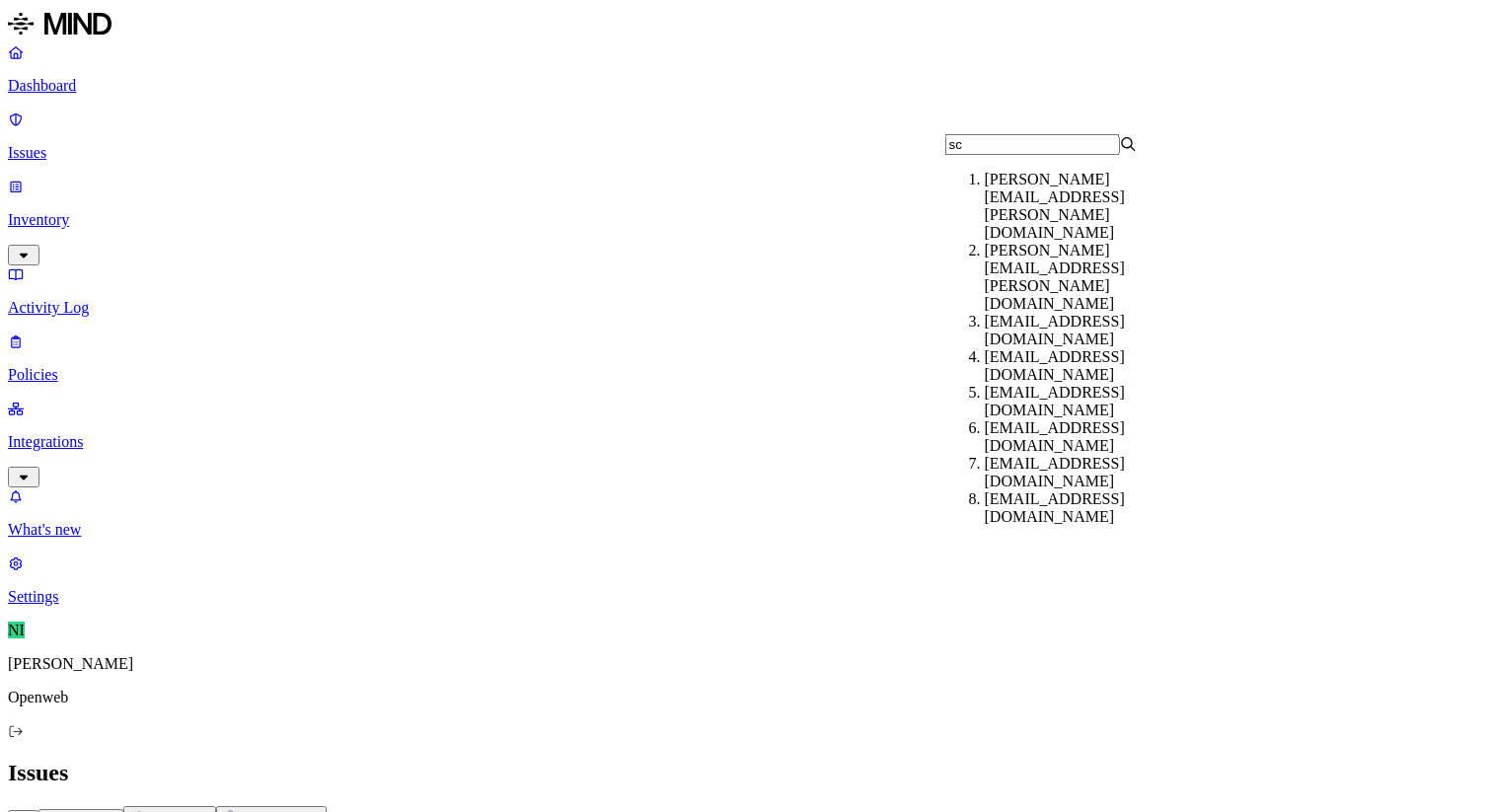
scroll to position [35, 0]
type input "sco"
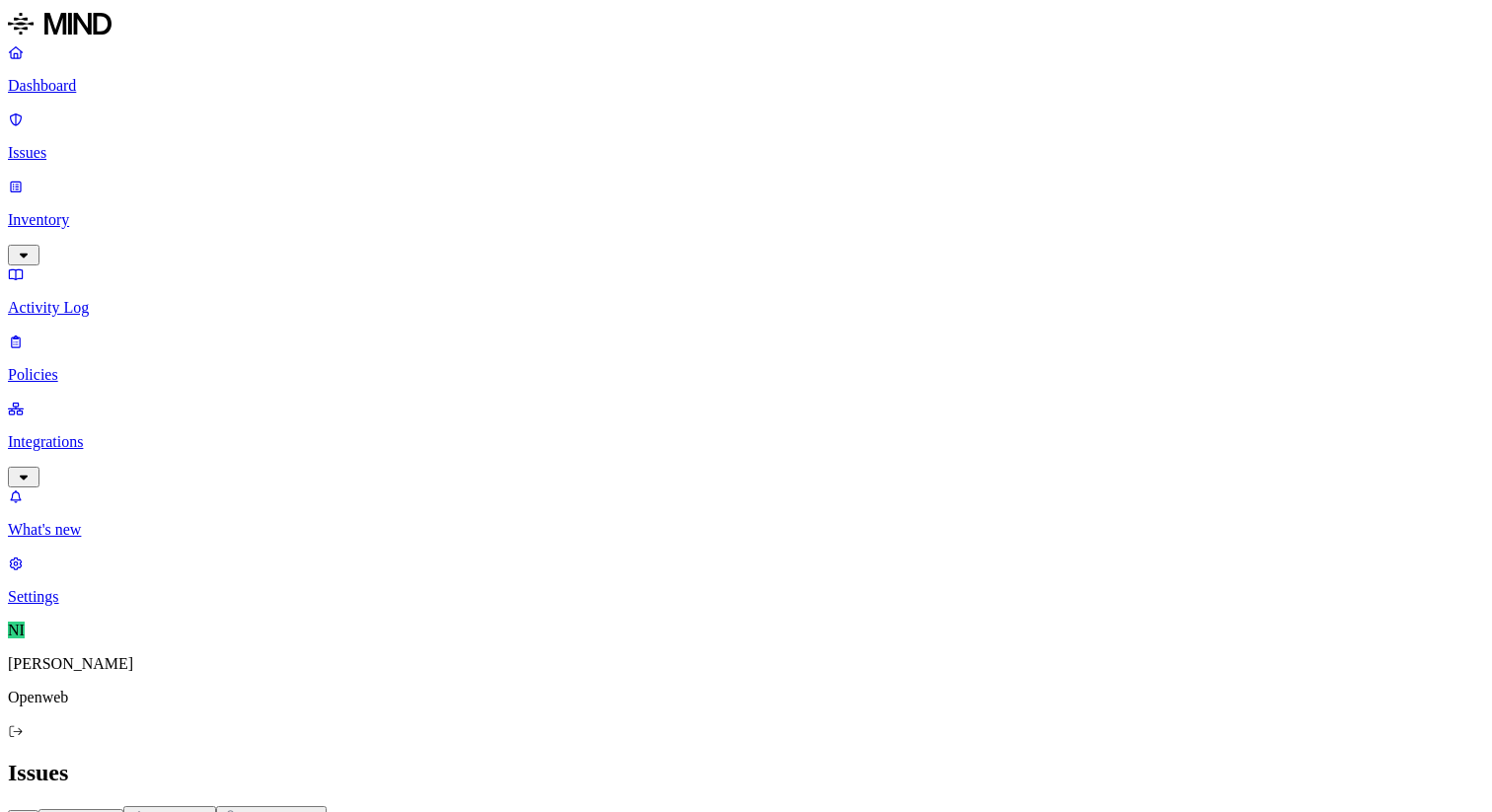
click at [750, 806] on div "All Exposure Exfiltration Insider threat" at bounding box center [746, 818] width 1477 height 25
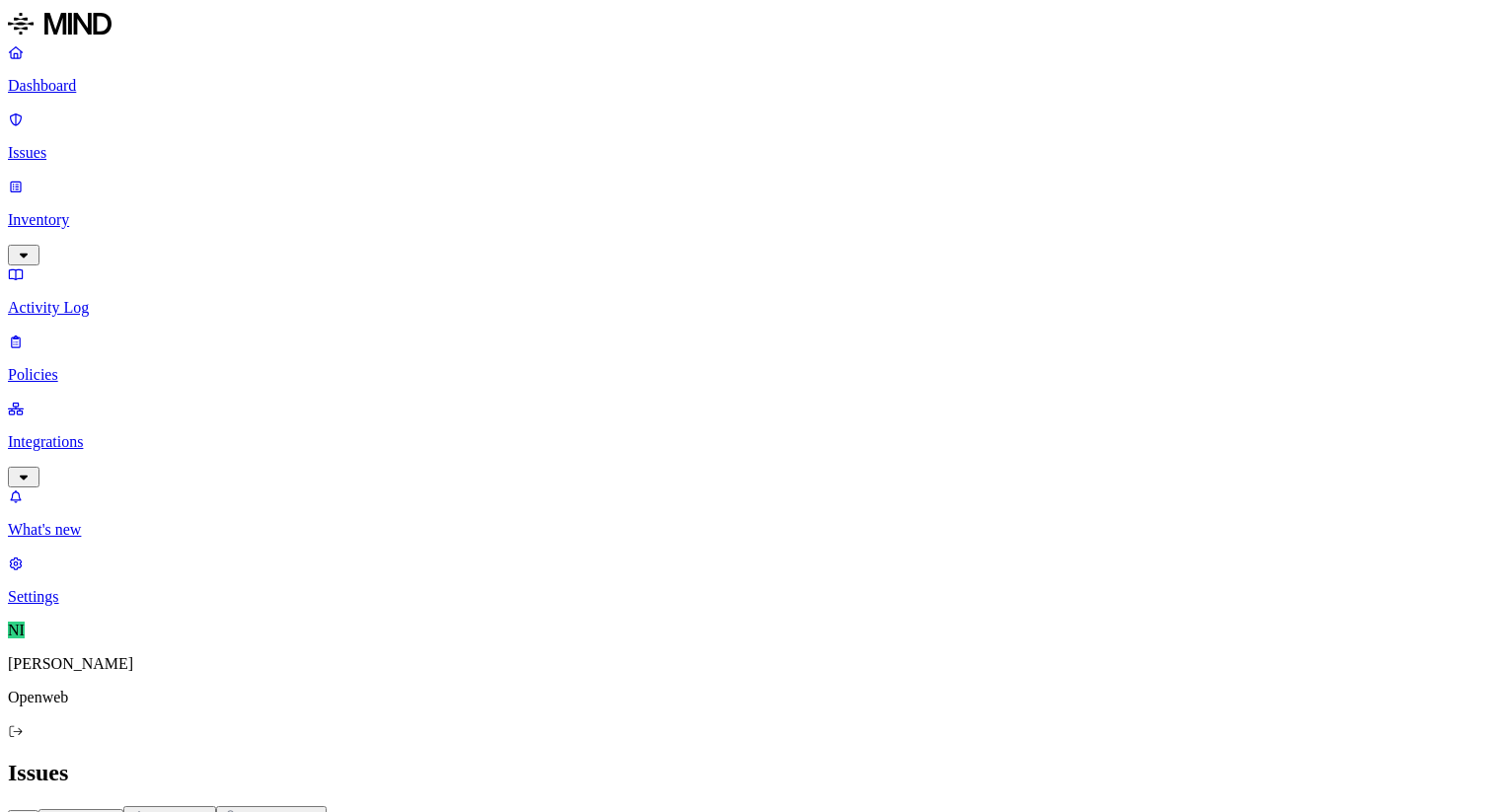
click at [242, 809] on icon "button" at bounding box center [233, 817] width 18 height 16
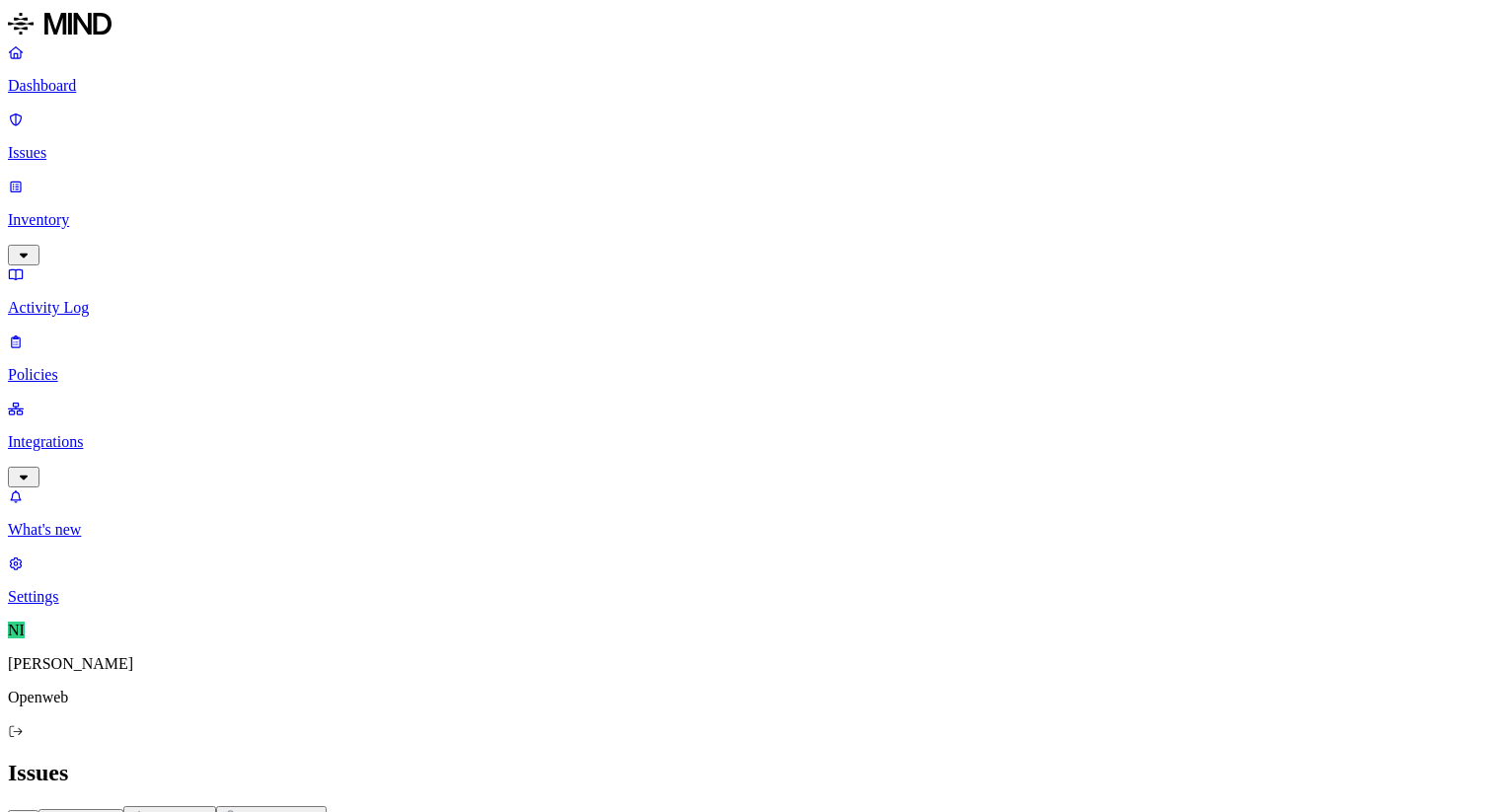
click at [83, 87] on p "Dashboard" at bounding box center [746, 86] width 1477 height 18
click at [88, 366] on p "Policies" at bounding box center [746, 375] width 1477 height 18
click at [544, 136] on button "button" at bounding box center [552, 133] width 16 height 6
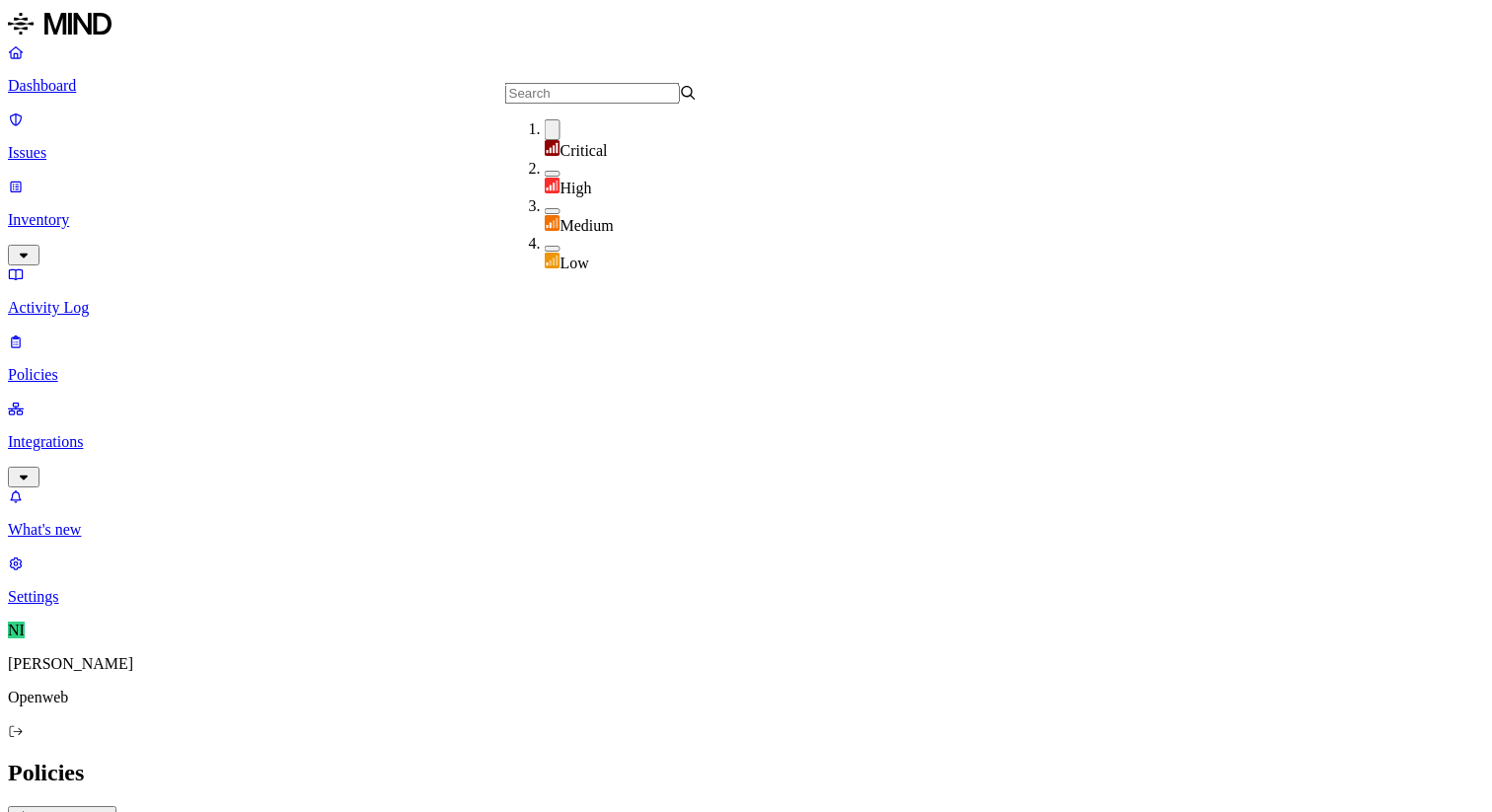
click at [544, 175] on button "button" at bounding box center [552, 174] width 16 height 6
click at [890, 760] on div "Policies Create Policy" at bounding box center [746, 793] width 1477 height 67
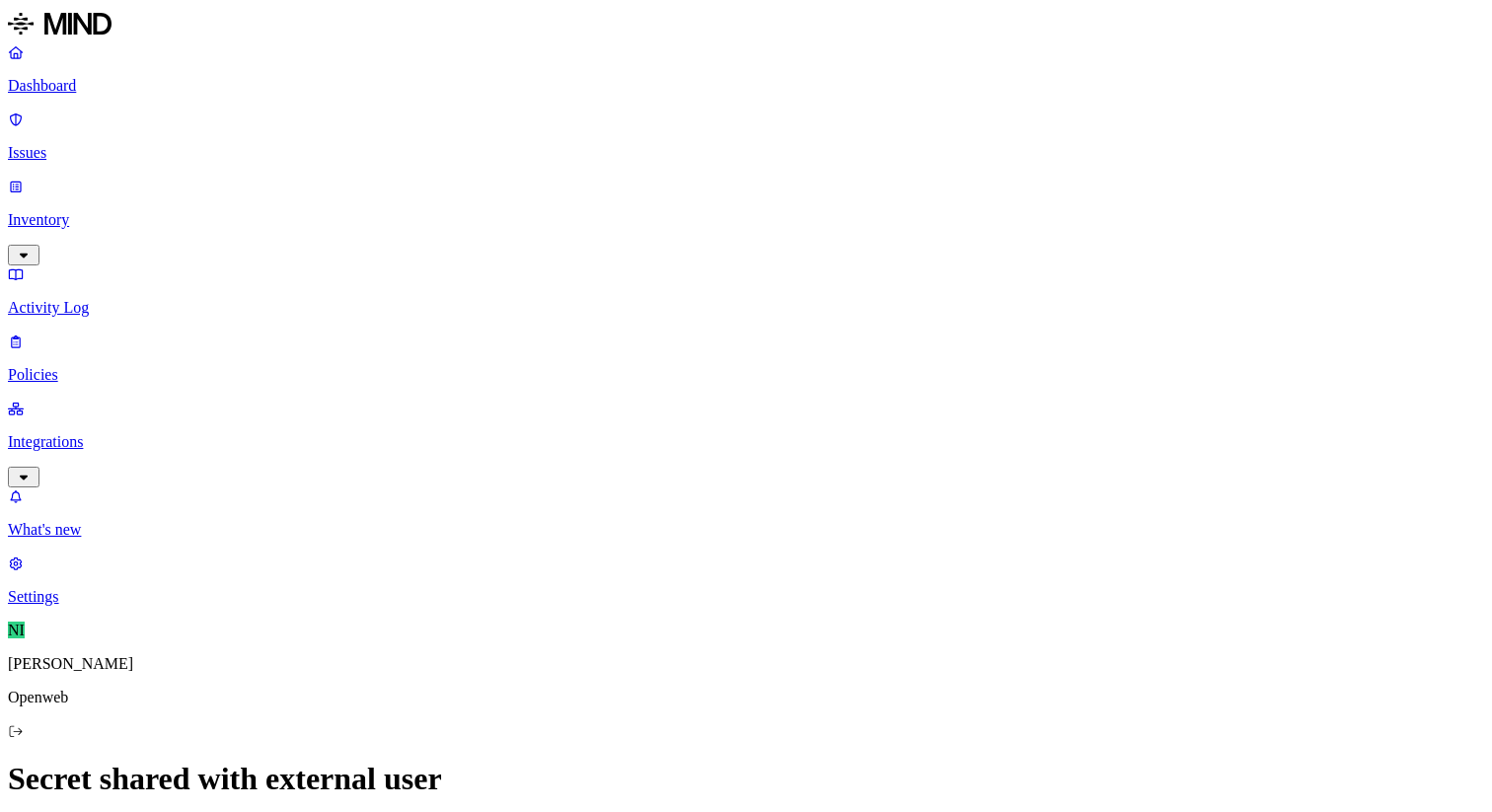
scroll to position [529, 0]
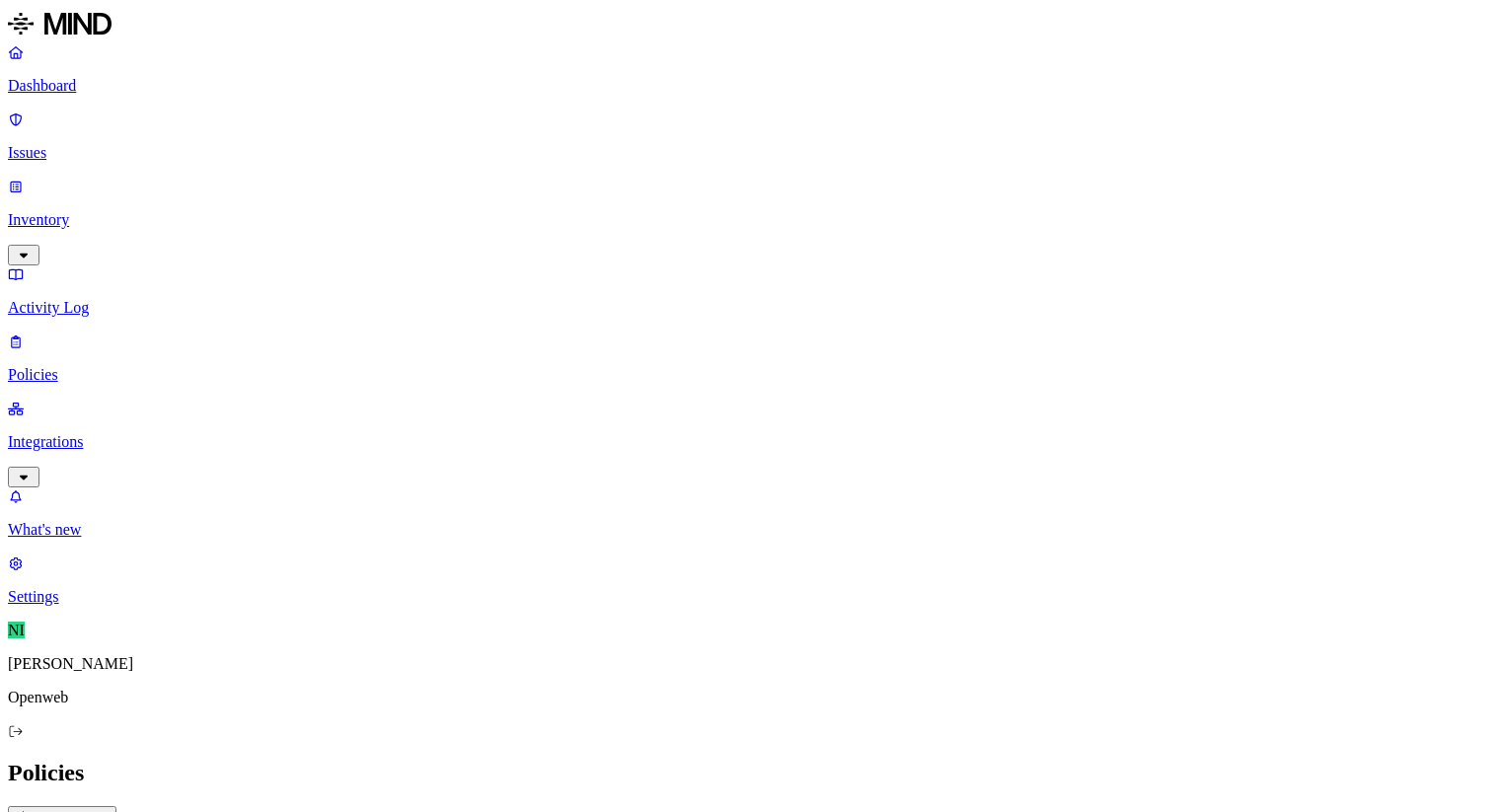
scroll to position [132, 0]
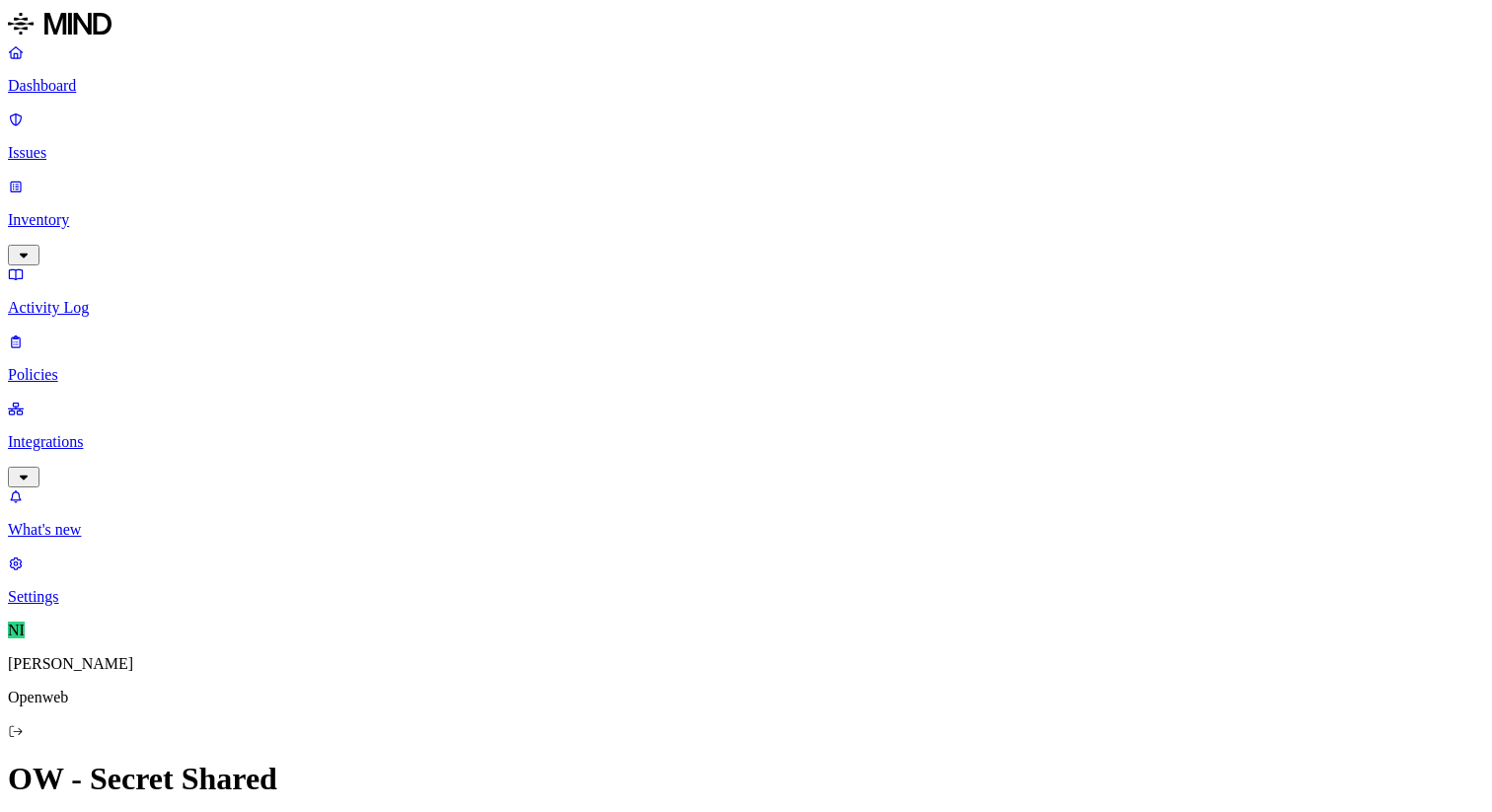
scroll to position [472, 0]
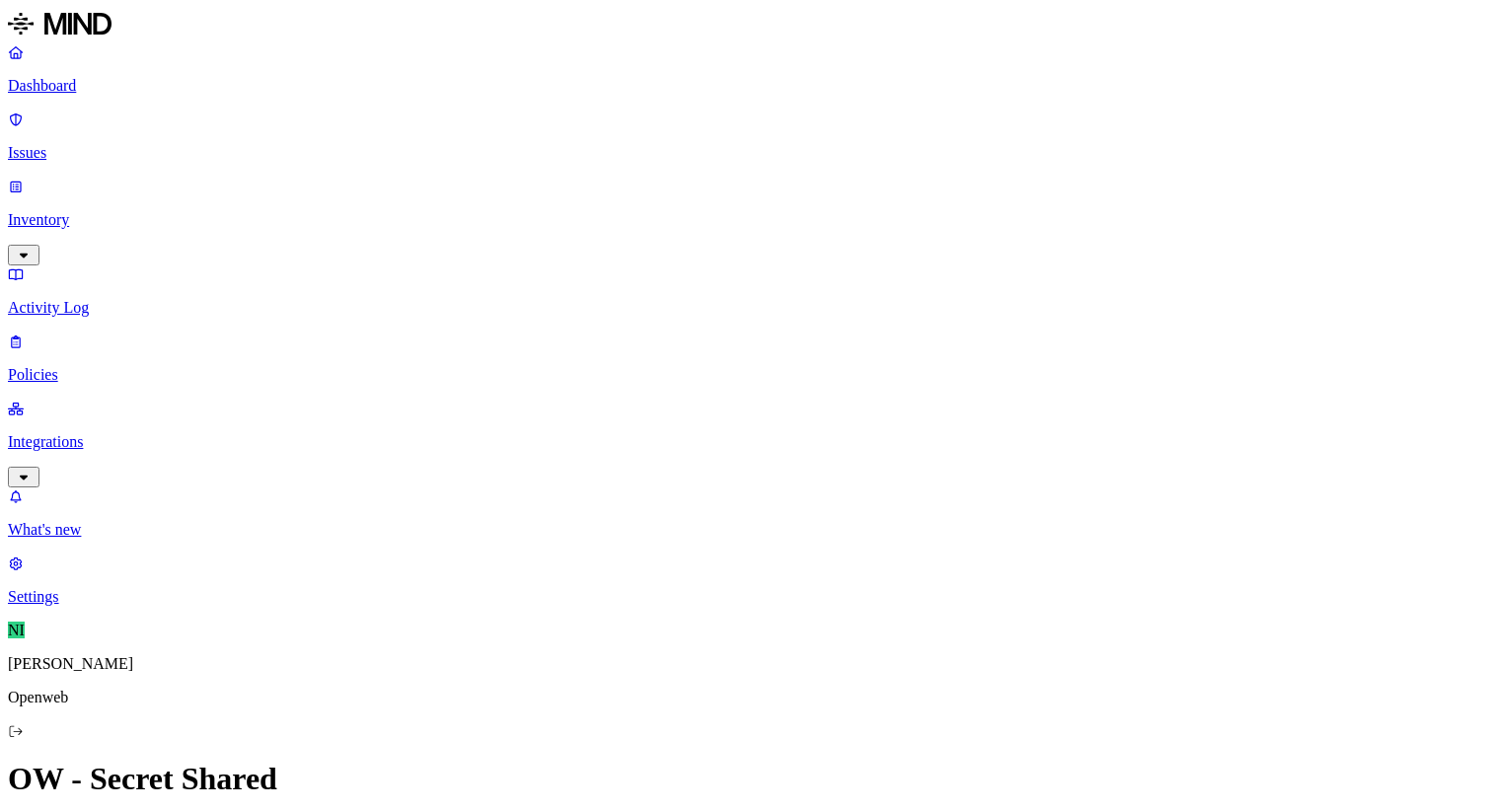
scroll to position [1072, 0]
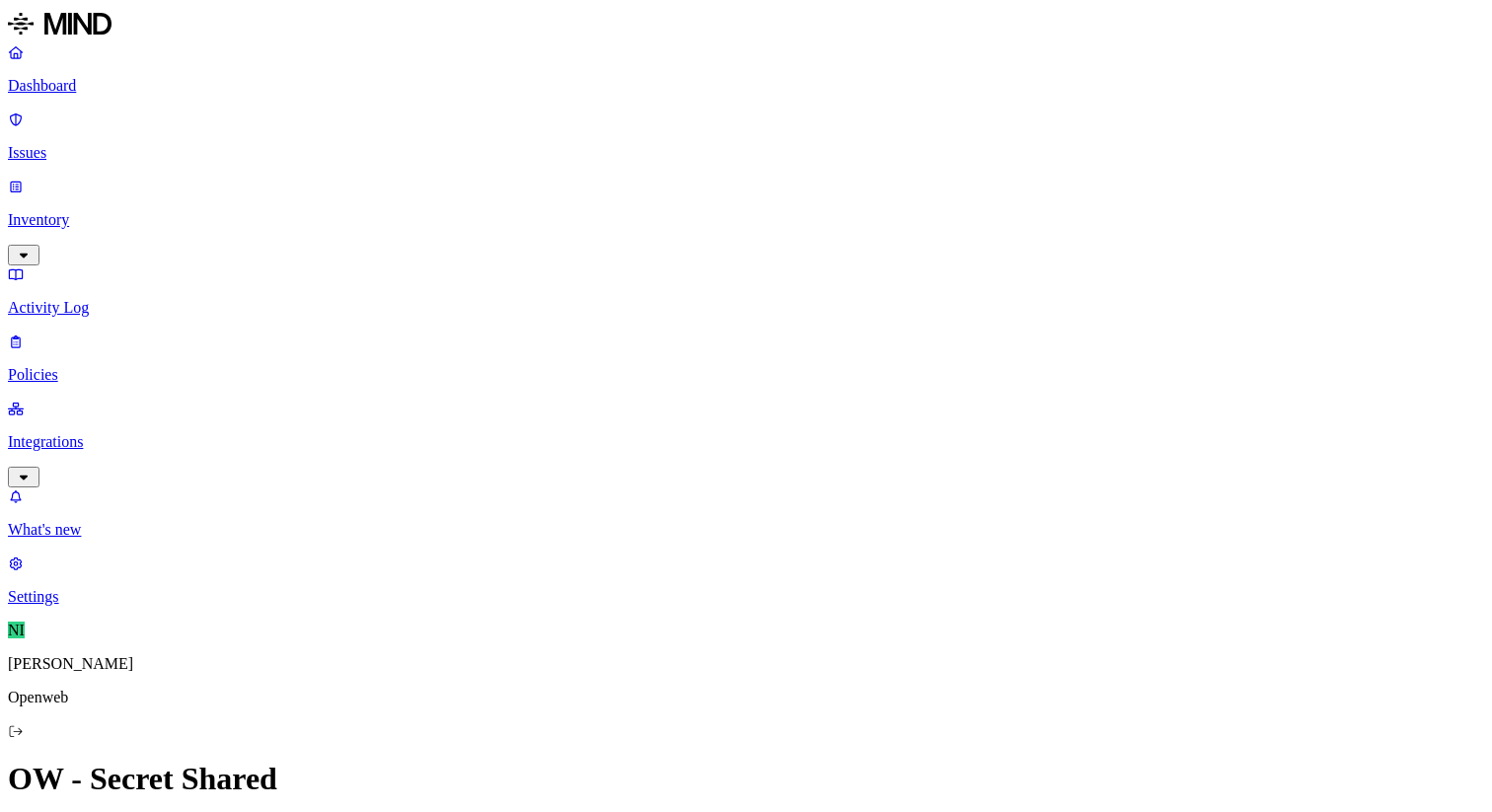
scroll to position [0, 0]
click at [94, 91] on p "Dashboard" at bounding box center [746, 86] width 1477 height 18
click at [55, 144] on p "Issues" at bounding box center [746, 153] width 1477 height 18
click at [132, 211] on p "Inventory" at bounding box center [746, 220] width 1477 height 18
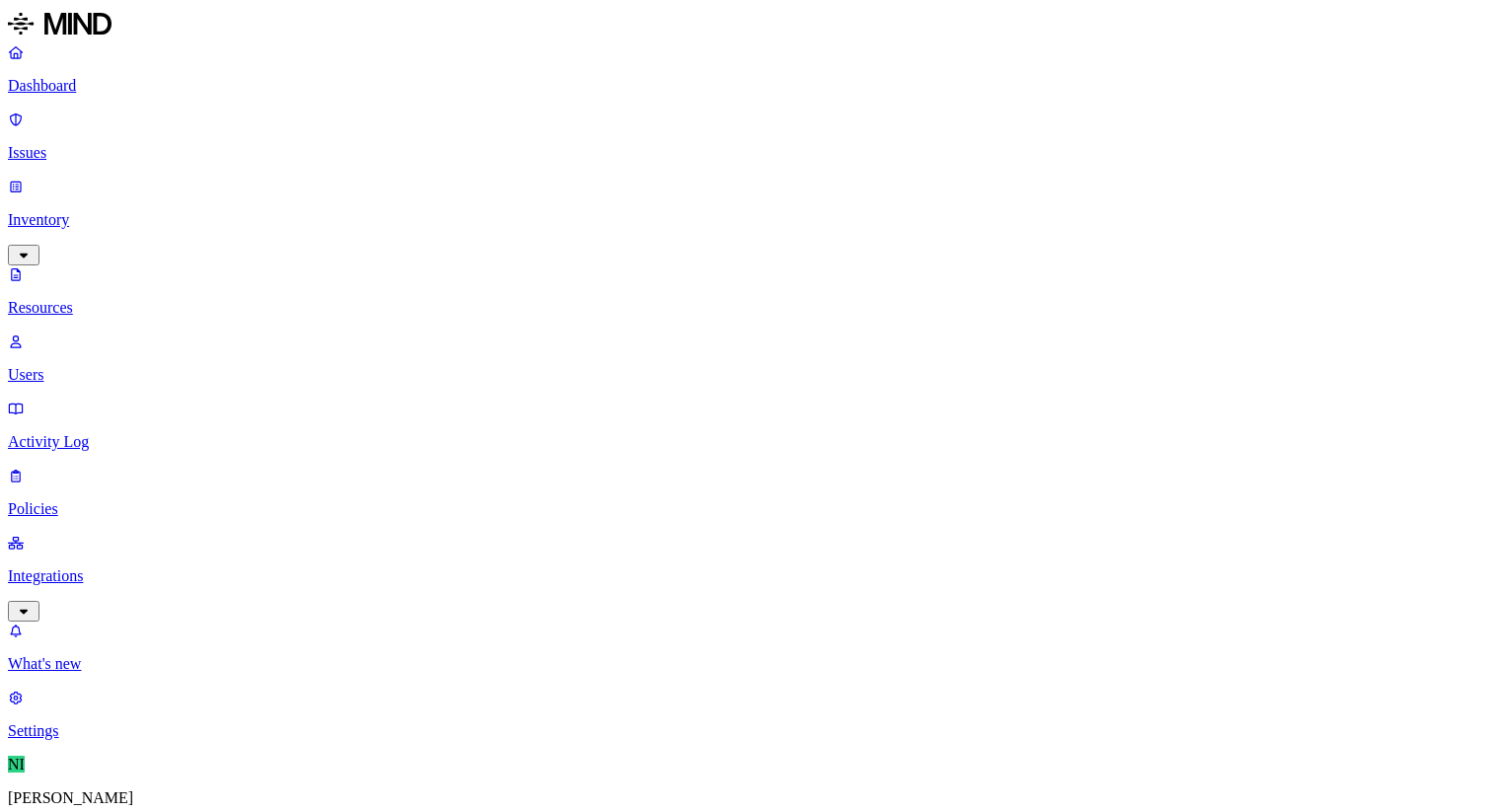
click at [88, 94] on p "Dashboard" at bounding box center [746, 86] width 1477 height 18
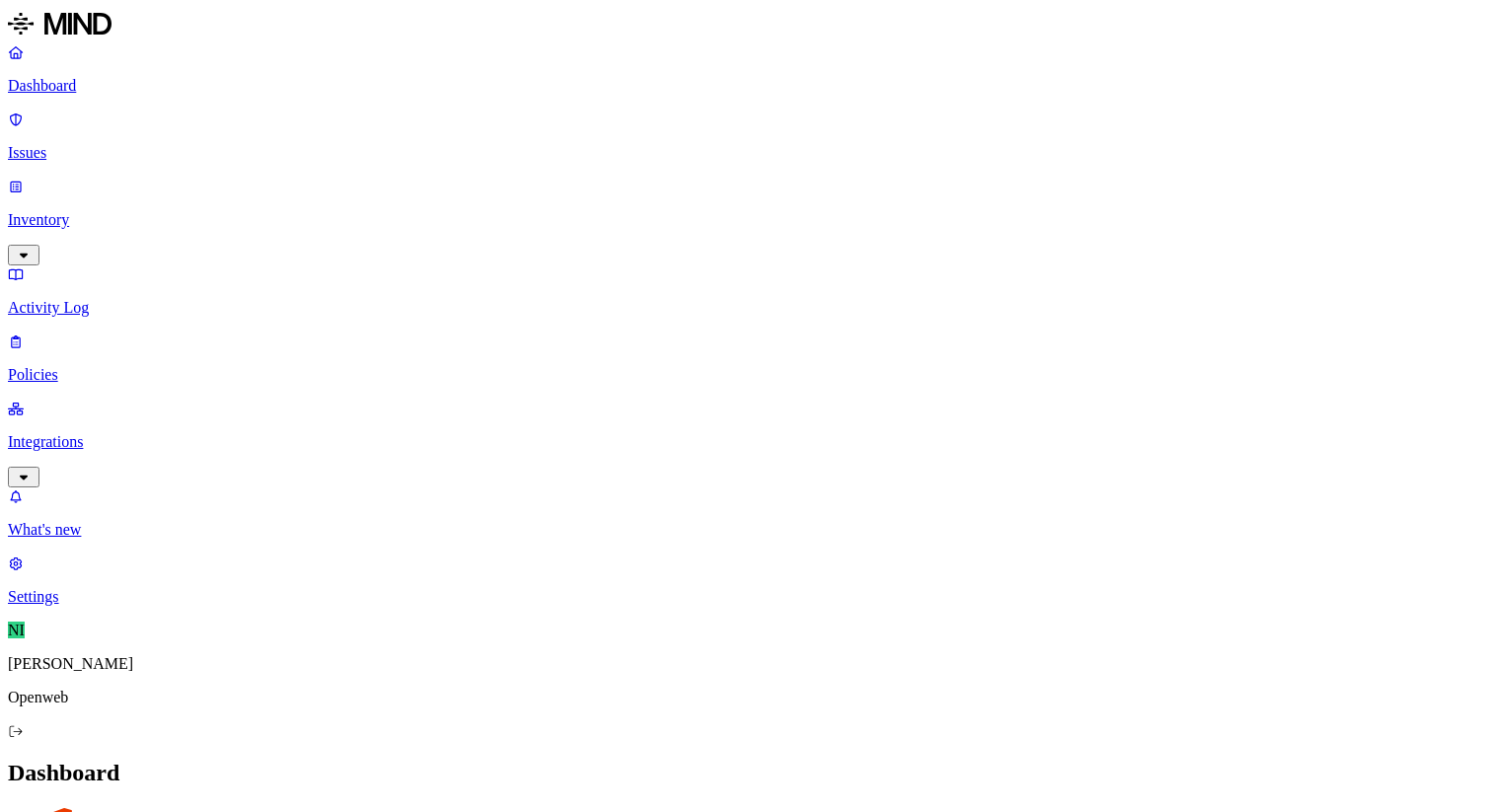
click at [89, 400] on link "Integrations" at bounding box center [746, 442] width 1477 height 85
click at [85, 366] on p "Policies" at bounding box center [746, 375] width 1477 height 18
click at [95, 299] on p "Activity Log" at bounding box center [746, 307] width 1477 height 18
click at [101, 366] on p "Policies" at bounding box center [746, 375] width 1477 height 18
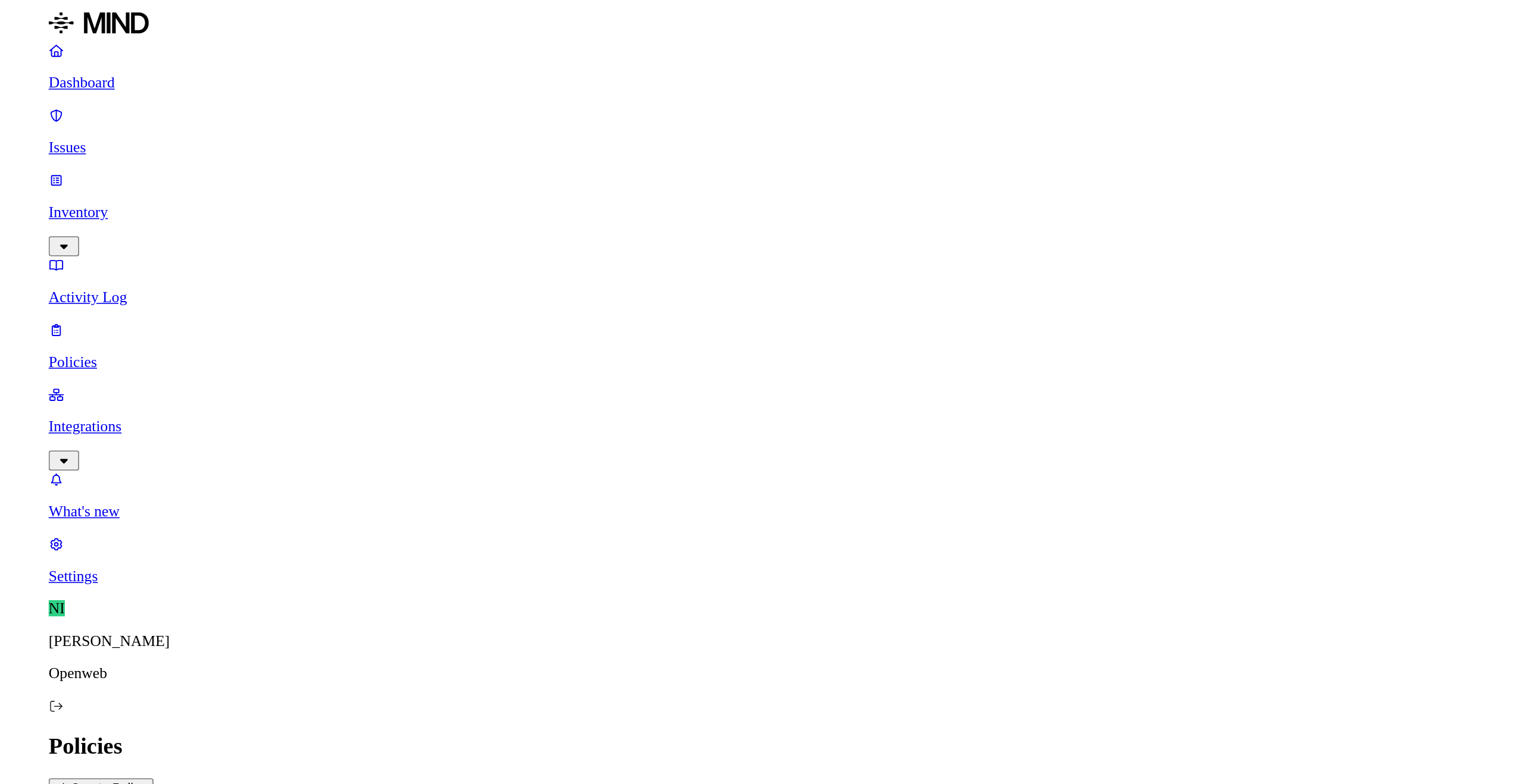
scroll to position [0, 0]
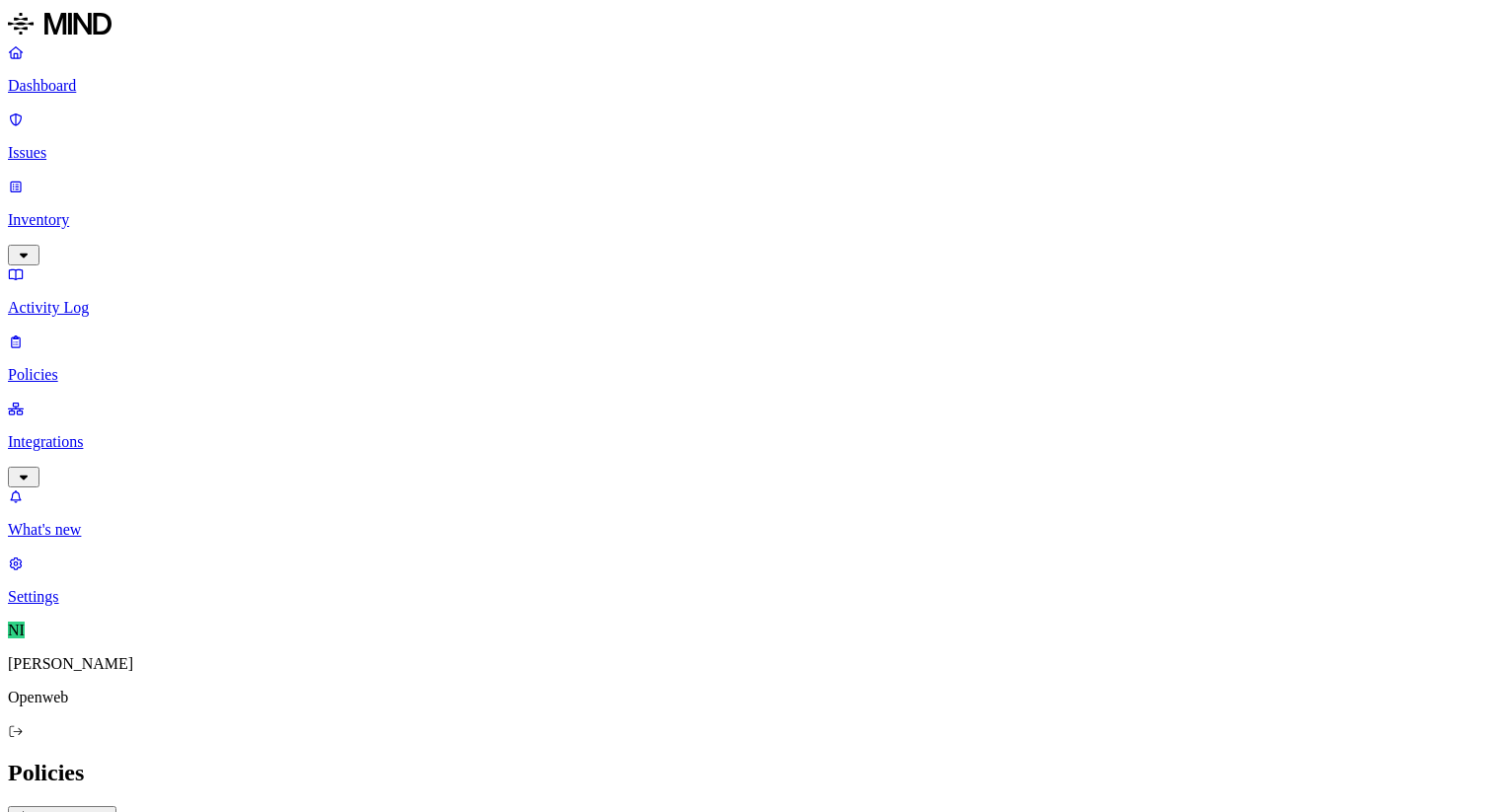
type input "risk"
click at [108, 144] on p "Issues" at bounding box center [746, 153] width 1477 height 18
